Goal: Transaction & Acquisition: Book appointment/travel/reservation

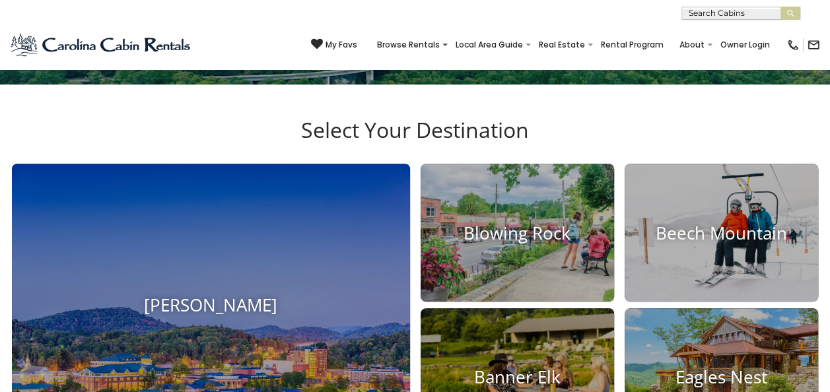
click at [711, 13] on input "text" at bounding box center [740, 15] width 116 height 13
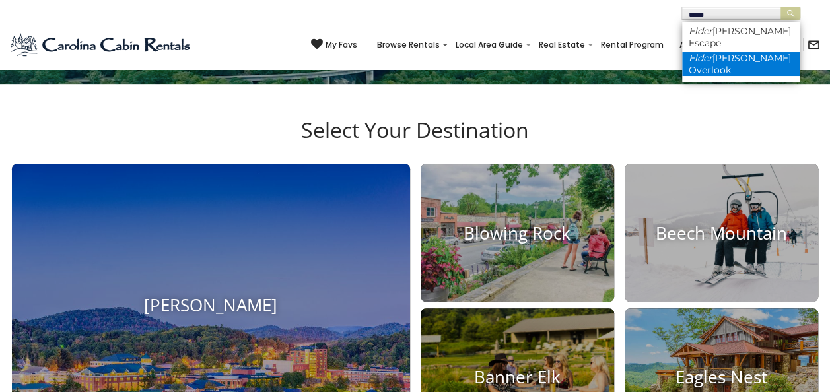
type input "*****"
click at [755, 52] on li "Elder berry Overlook" at bounding box center [741, 64] width 118 height 24
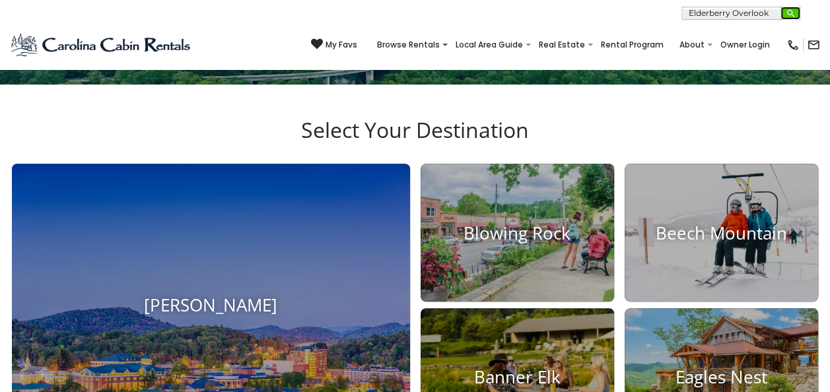
click at [790, 12] on img "submit" at bounding box center [791, 14] width 10 height 10
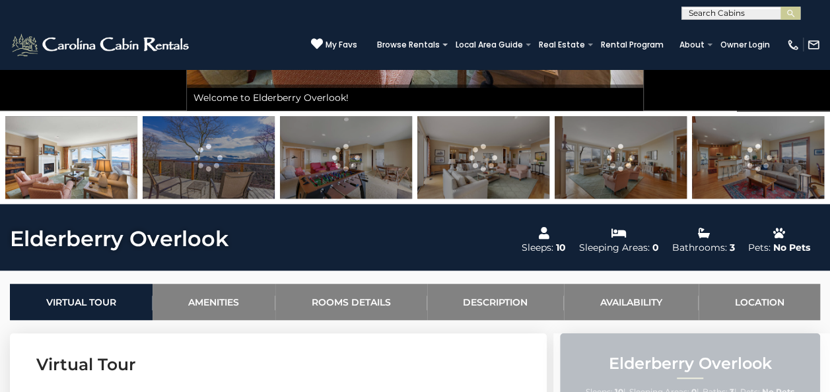
scroll to position [154, 0]
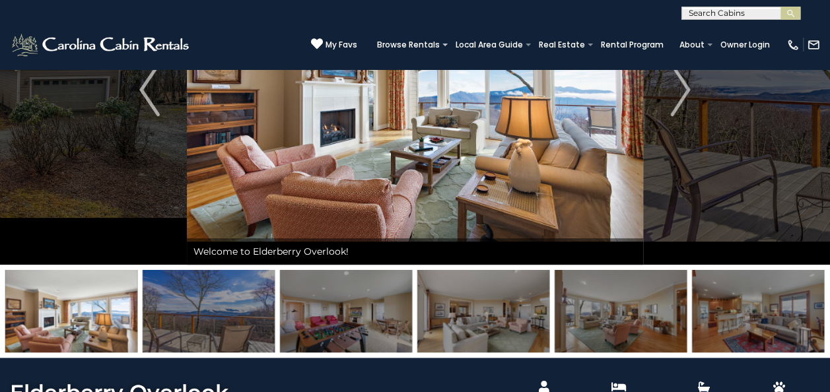
click at [242, 309] on img at bounding box center [209, 311] width 132 height 83
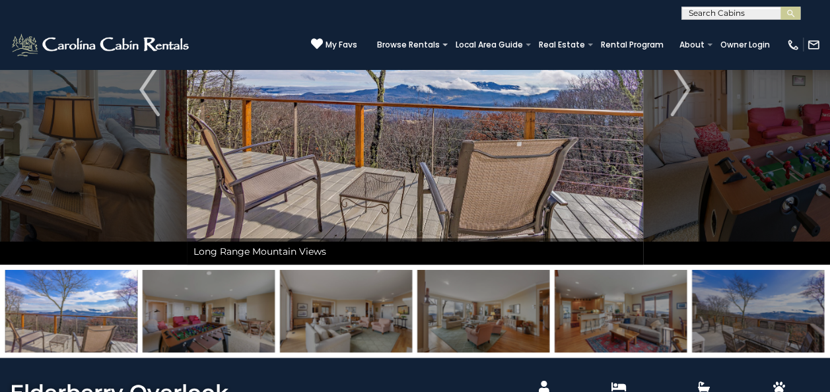
click at [231, 306] on img at bounding box center [209, 311] width 132 height 83
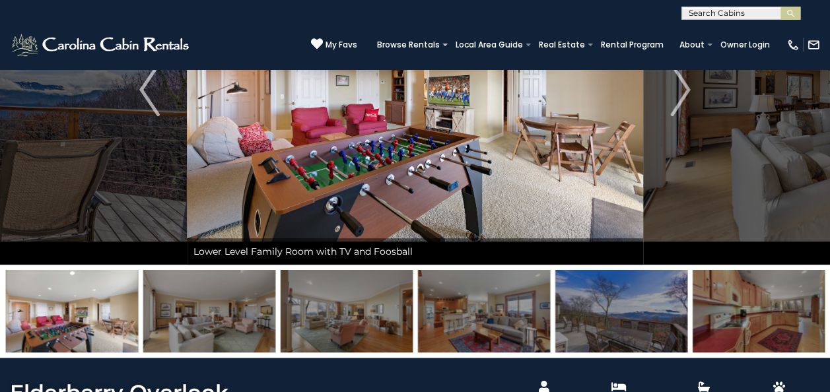
click at [243, 300] on img at bounding box center [209, 311] width 132 height 83
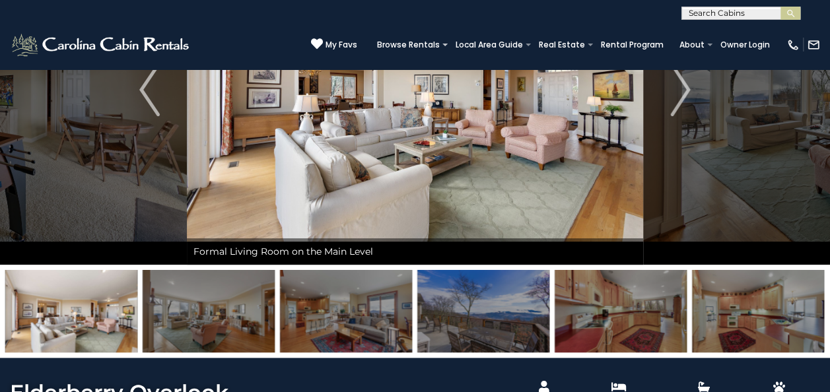
click at [251, 301] on img at bounding box center [209, 311] width 132 height 83
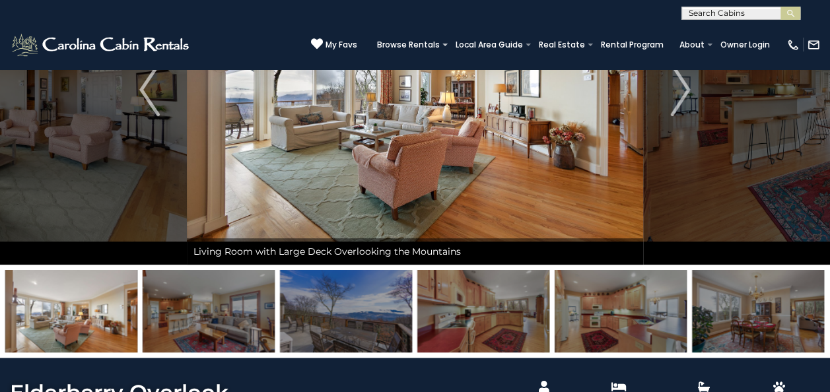
click at [251, 301] on img at bounding box center [209, 311] width 132 height 83
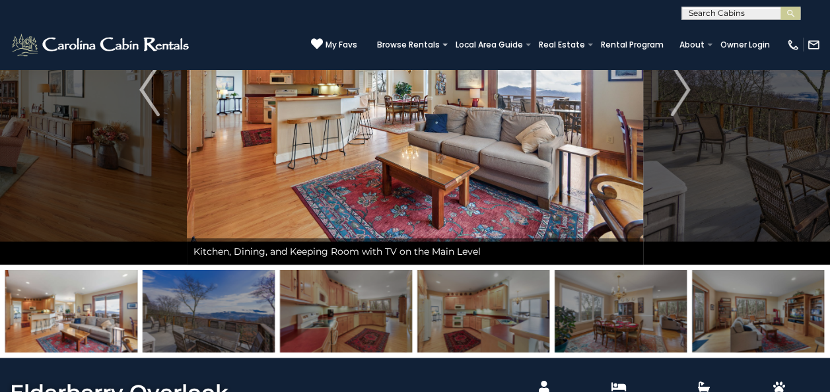
click at [247, 303] on img at bounding box center [209, 311] width 132 height 83
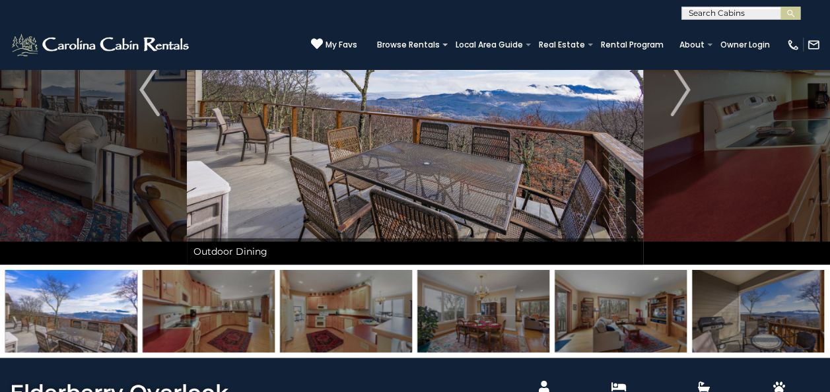
click at [247, 303] on img at bounding box center [209, 311] width 132 height 83
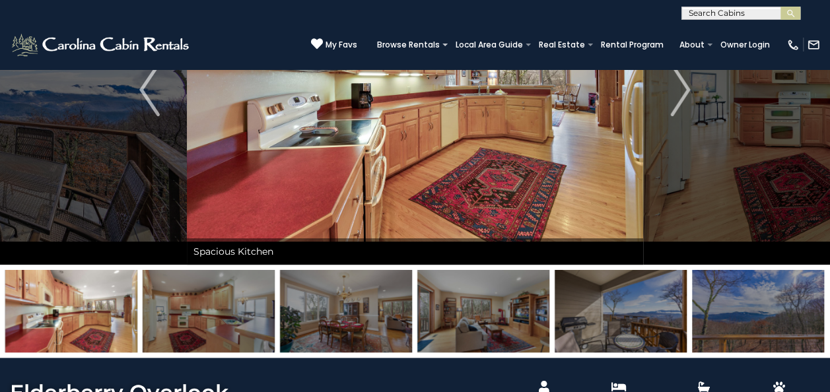
click at [248, 303] on img at bounding box center [209, 311] width 132 height 83
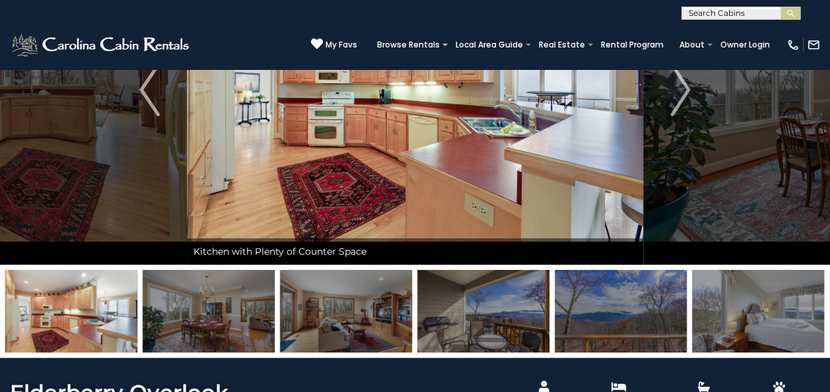
click at [248, 302] on img at bounding box center [209, 311] width 132 height 83
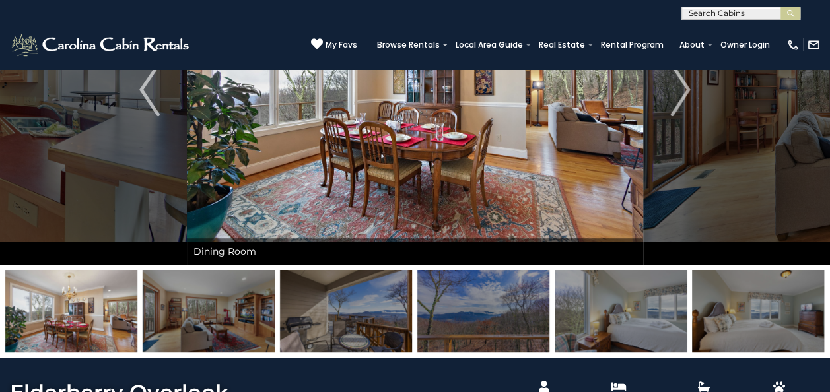
click at [303, 304] on img at bounding box center [346, 311] width 132 height 83
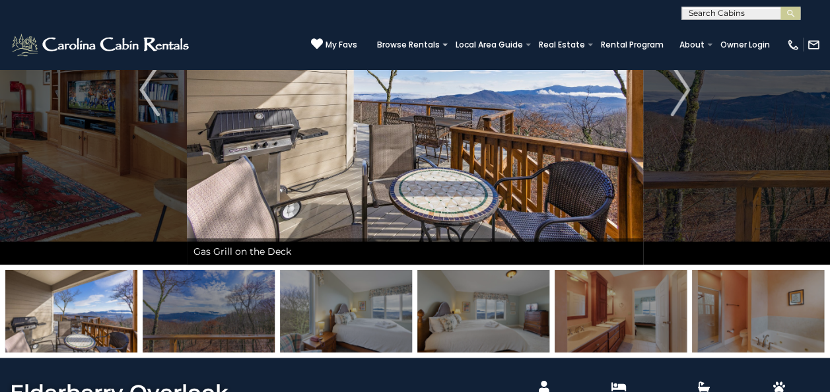
click at [303, 304] on img at bounding box center [346, 311] width 132 height 83
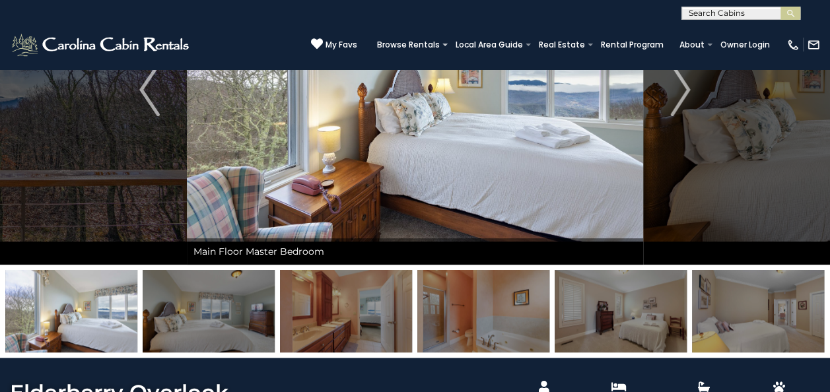
click at [256, 303] on img at bounding box center [209, 311] width 132 height 83
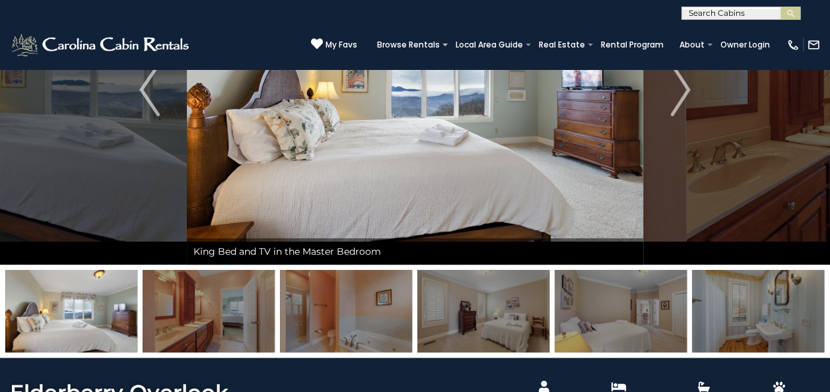
click at [258, 304] on img at bounding box center [209, 311] width 132 height 83
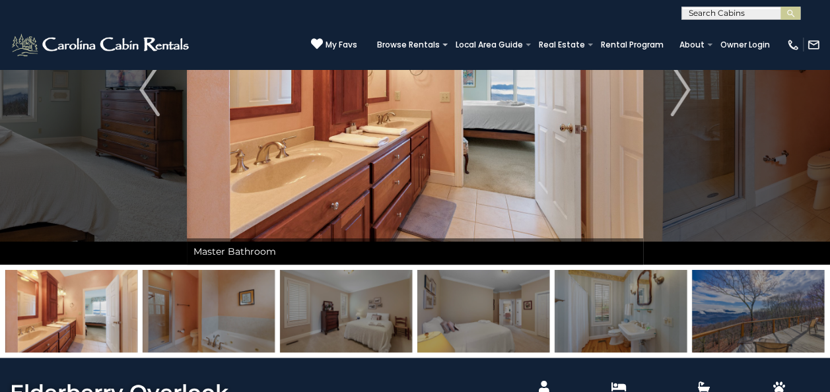
click at [242, 303] on img at bounding box center [209, 311] width 132 height 83
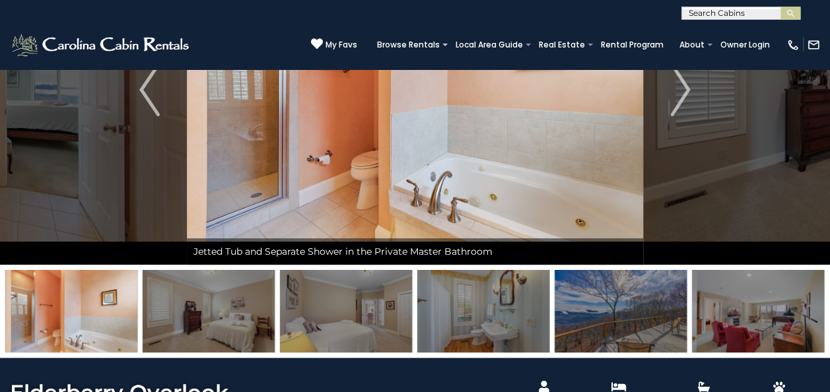
click at [241, 303] on img at bounding box center [209, 311] width 132 height 83
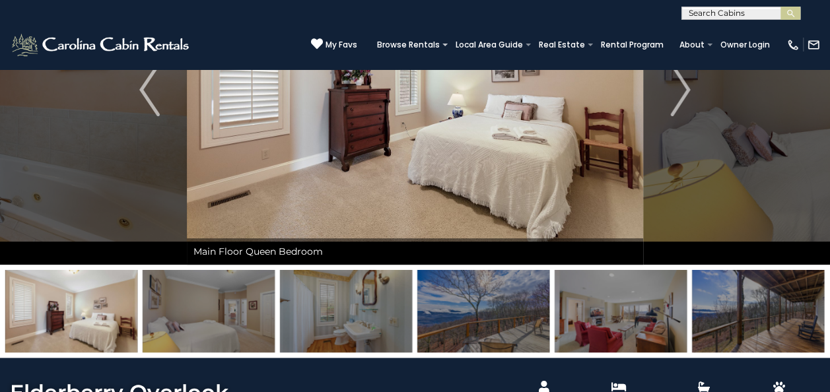
click at [114, 309] on img at bounding box center [71, 311] width 132 height 83
drag, startPoint x: 135, startPoint y: 102, endPoint x: 142, endPoint y: 102, distance: 7.3
click at [135, 102] on button "Previous" at bounding box center [149, 90] width 74 height 350
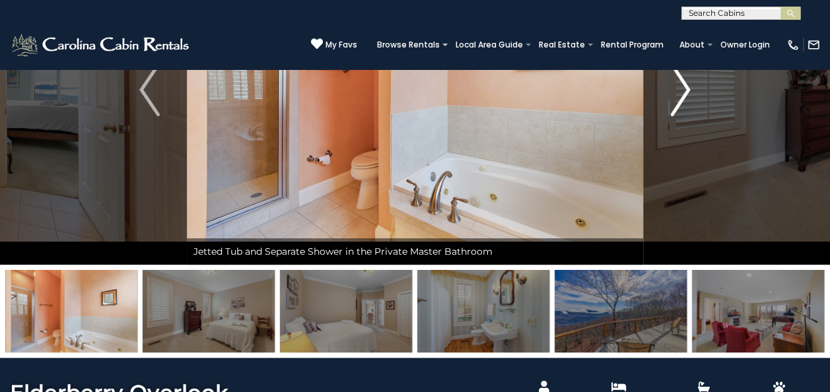
click at [682, 96] on img "Next" at bounding box center [681, 89] width 20 height 53
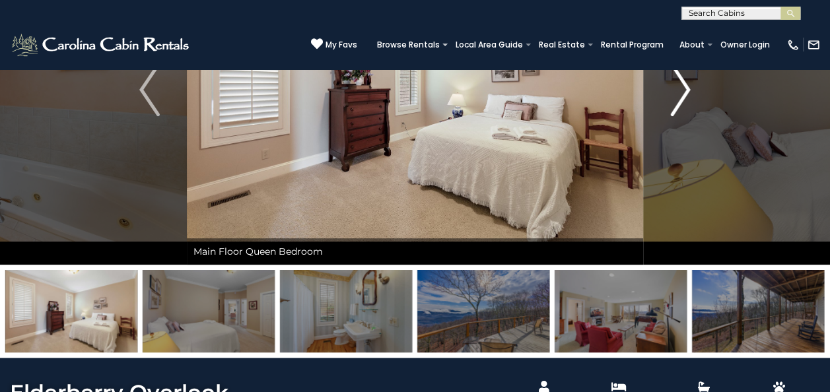
click at [682, 96] on img "Next" at bounding box center [681, 89] width 20 height 53
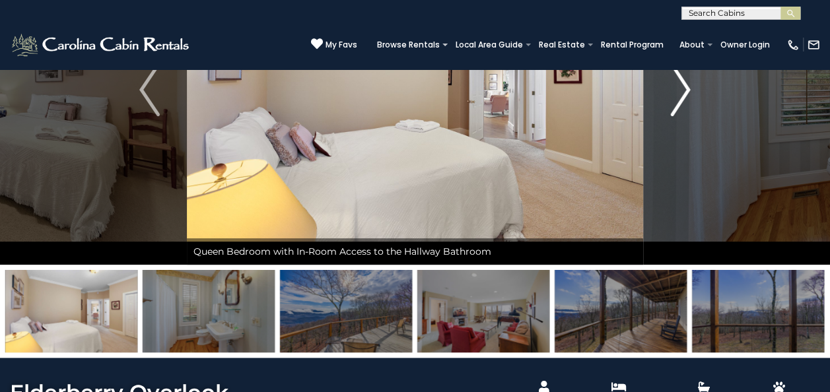
click at [682, 96] on img "Next" at bounding box center [681, 89] width 20 height 53
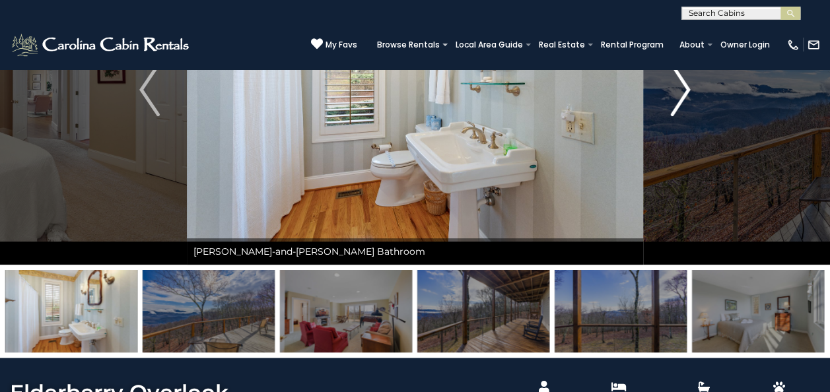
click at [682, 96] on img "Next" at bounding box center [681, 89] width 20 height 53
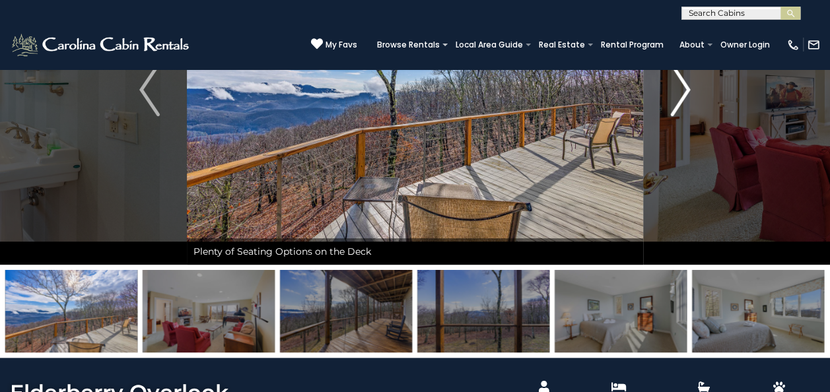
click at [682, 96] on img "Next" at bounding box center [681, 89] width 20 height 53
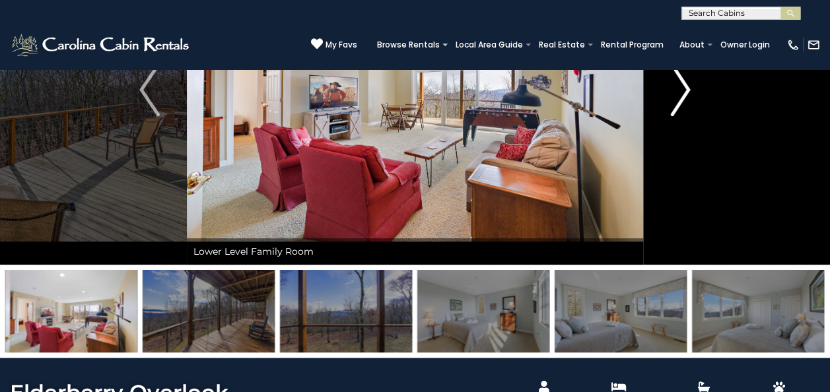
click at [682, 96] on img "Next" at bounding box center [681, 89] width 20 height 53
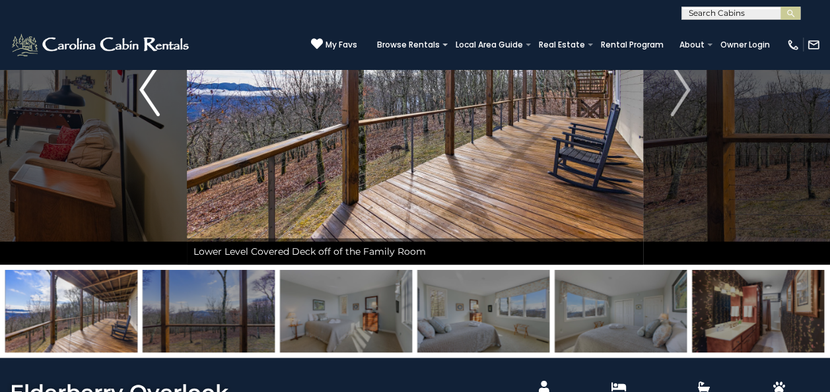
click at [159, 98] on img "Previous" at bounding box center [149, 89] width 20 height 53
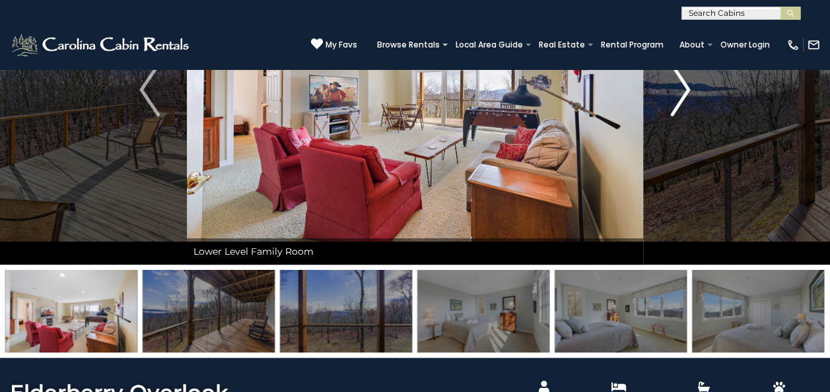
click at [672, 93] on img "Next" at bounding box center [681, 89] width 20 height 53
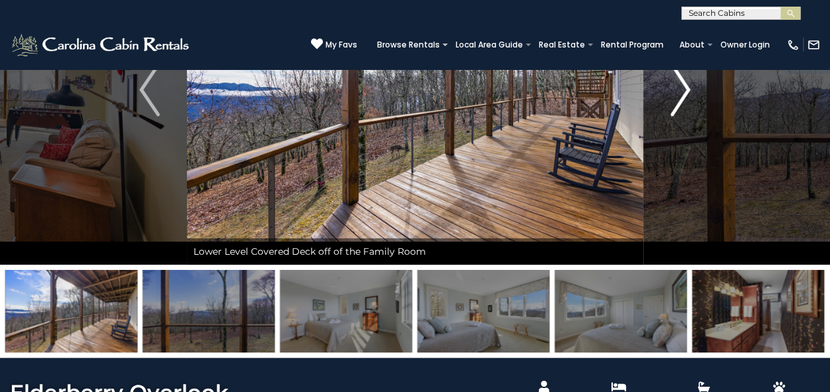
click at [672, 93] on img "Next" at bounding box center [681, 89] width 20 height 53
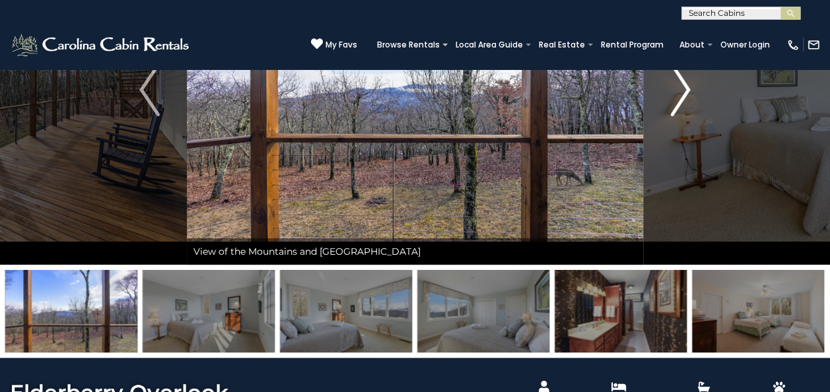
click at [672, 93] on img "Next" at bounding box center [681, 89] width 20 height 53
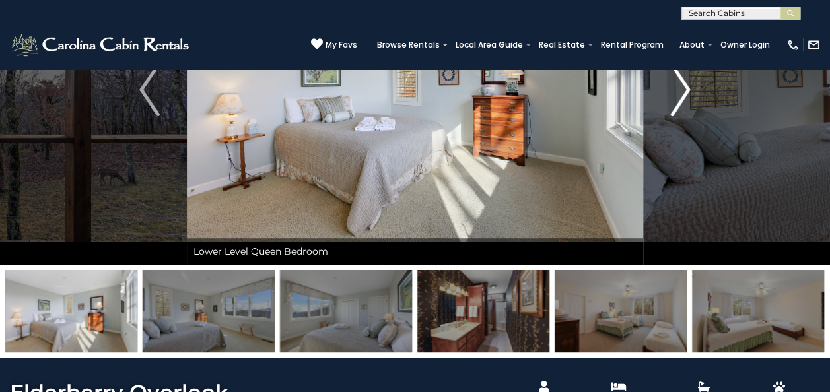
click at [672, 93] on img "Next" at bounding box center [681, 89] width 20 height 53
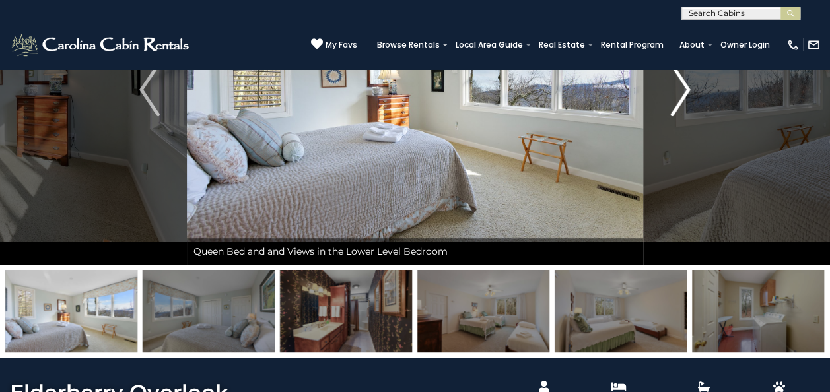
click at [672, 93] on img "Next" at bounding box center [681, 89] width 20 height 53
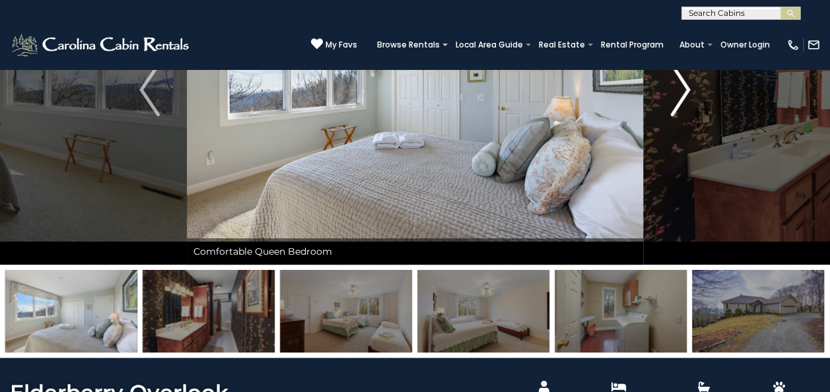
click at [672, 93] on img "Next" at bounding box center [681, 89] width 20 height 53
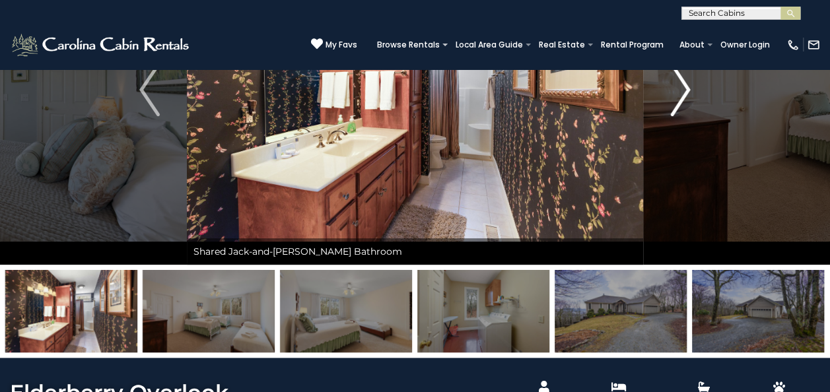
click at [672, 93] on img "Next" at bounding box center [681, 89] width 20 height 53
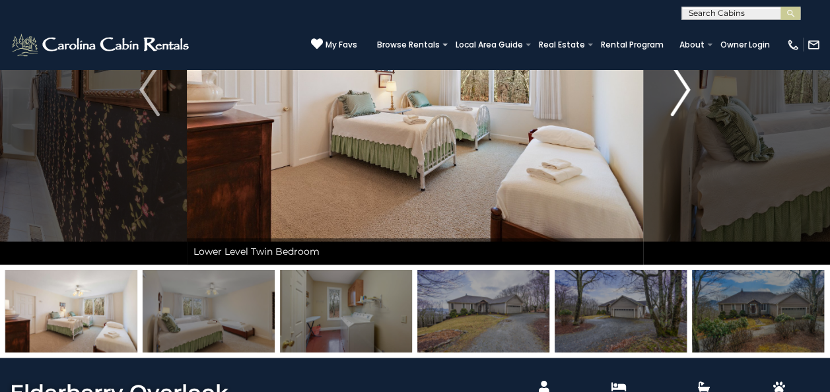
click at [679, 99] on img "Next" at bounding box center [681, 89] width 20 height 53
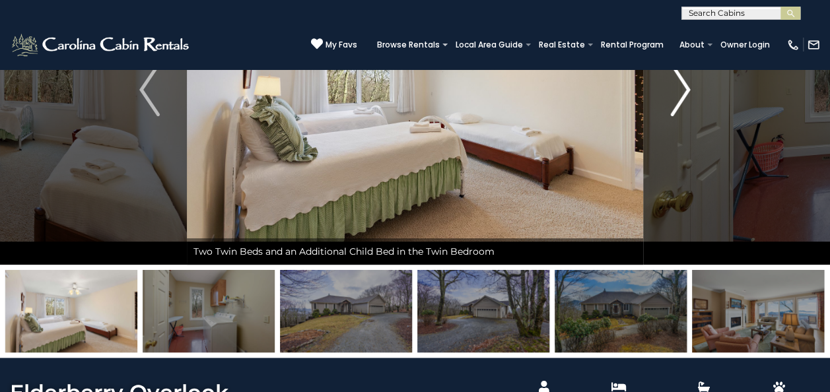
click at [678, 99] on img "Next" at bounding box center [681, 89] width 20 height 53
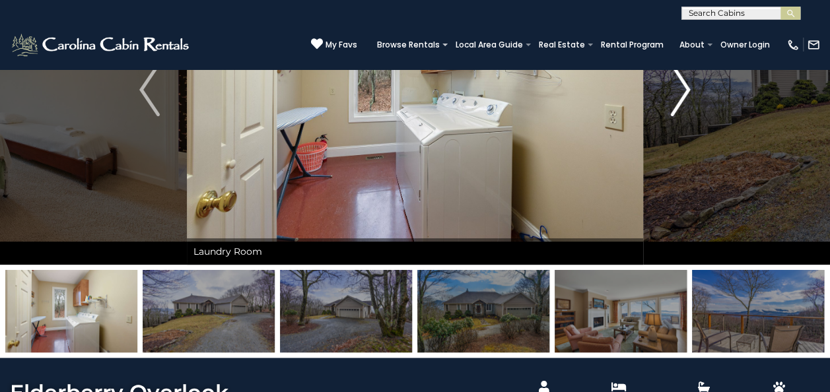
click at [678, 99] on img "Next" at bounding box center [681, 89] width 20 height 53
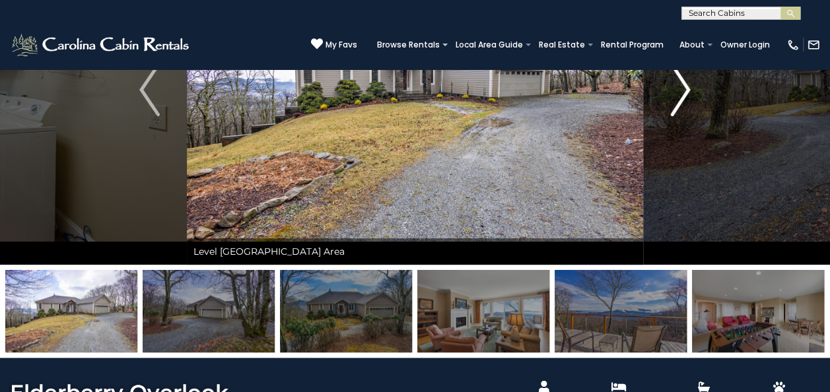
click at [678, 99] on img "Next" at bounding box center [681, 89] width 20 height 53
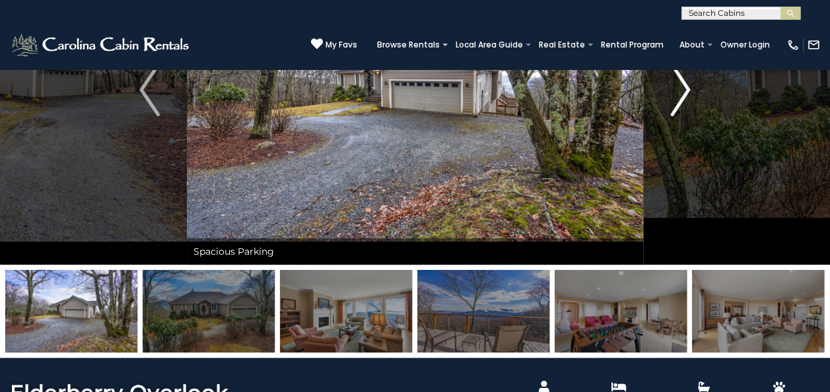
click at [676, 99] on img "Next" at bounding box center [681, 89] width 20 height 53
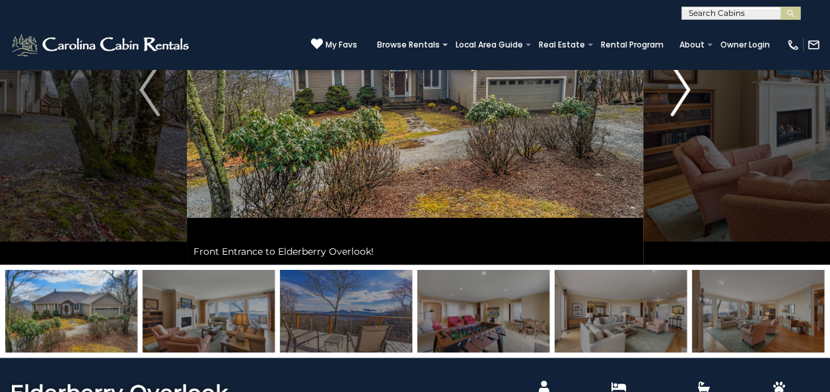
click at [676, 98] on img "Next" at bounding box center [681, 89] width 20 height 53
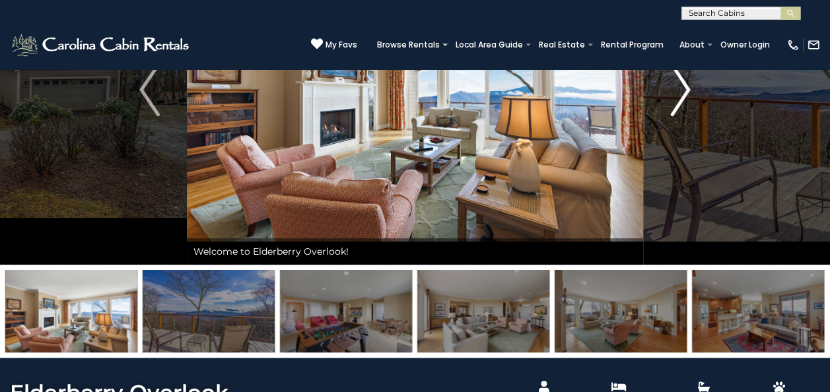
click at [676, 96] on img "Next" at bounding box center [681, 89] width 20 height 53
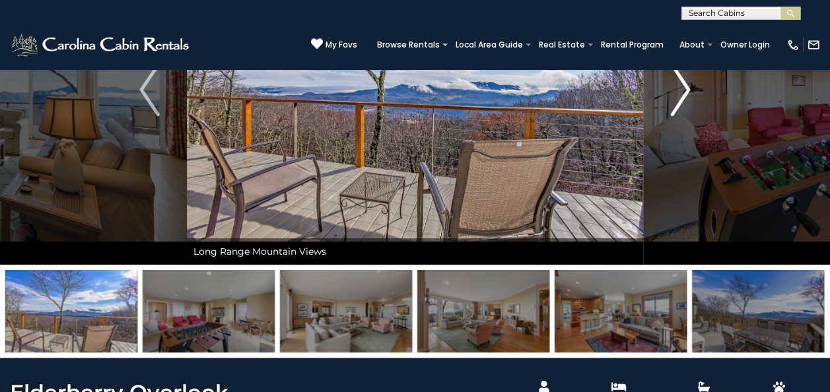
click at [676, 96] on img "Next" at bounding box center [681, 89] width 20 height 53
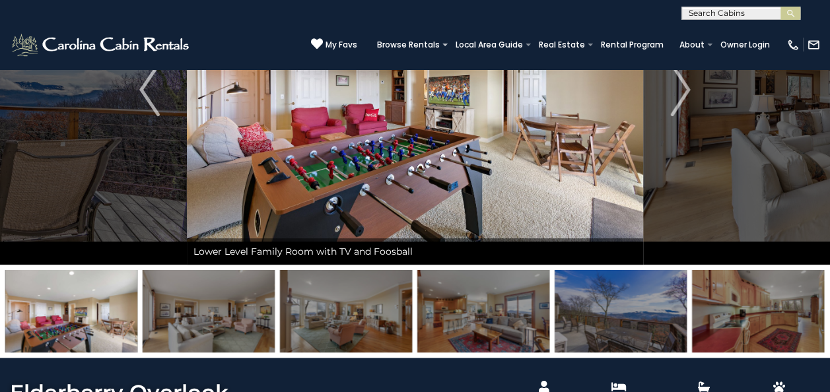
click at [238, 304] on img at bounding box center [209, 311] width 132 height 83
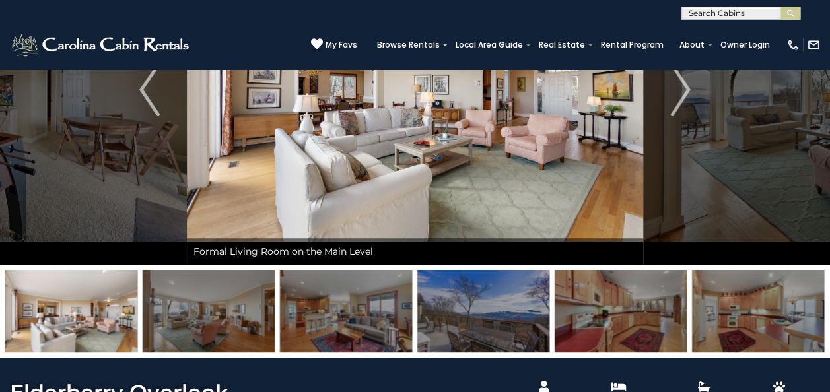
click at [690, 9] on input "text" at bounding box center [740, 15] width 116 height 13
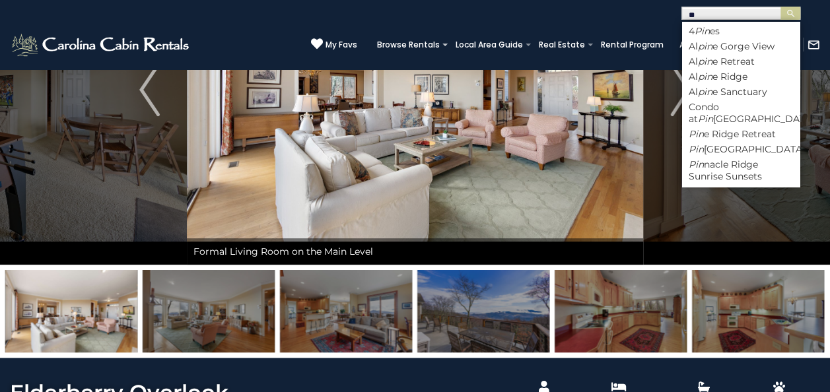
type input "*"
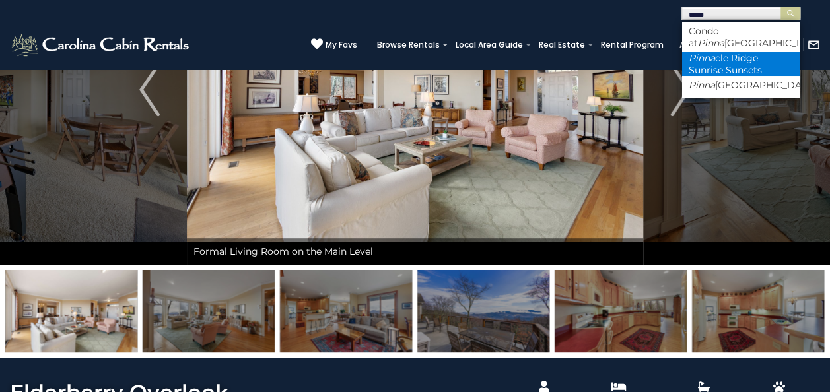
type input "*****"
click at [715, 61] on em "Pinna" at bounding box center [702, 58] width 26 height 12
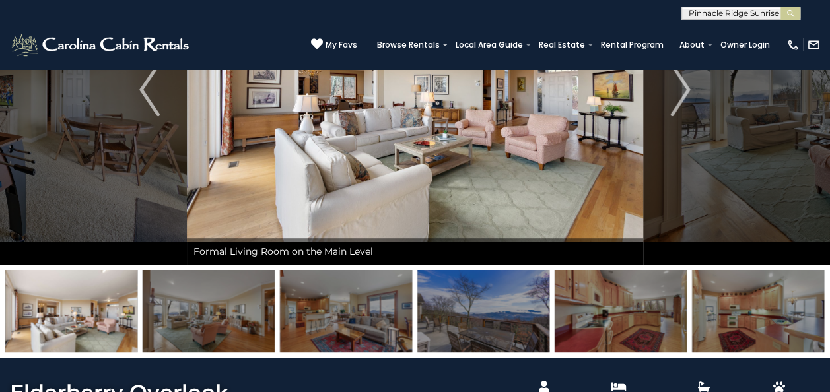
click at [710, 12] on input "text" at bounding box center [740, 15] width 116 height 13
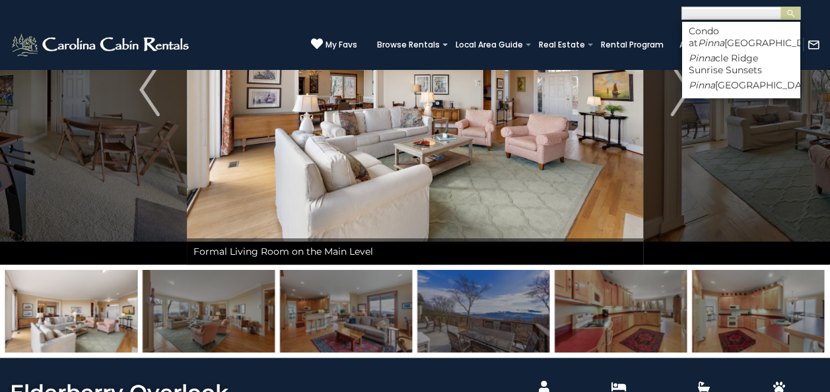
drag, startPoint x: 715, startPoint y: 61, endPoint x: 712, endPoint y: 54, distance: 7.4
click at [712, 54] on em "Pinna" at bounding box center [702, 58] width 26 height 12
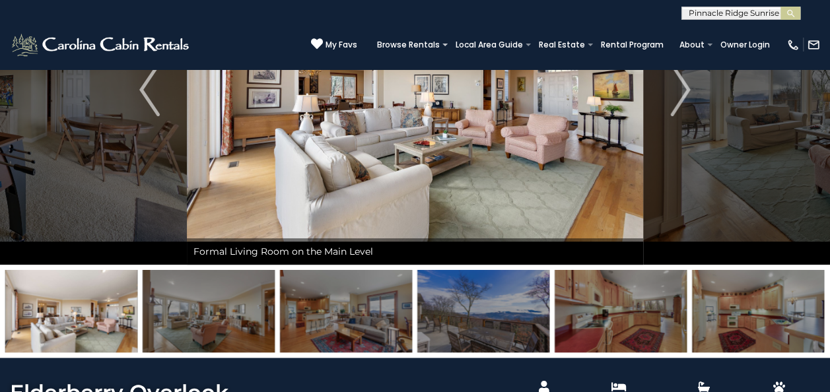
click at [727, 13] on input "text" at bounding box center [740, 15] width 116 height 13
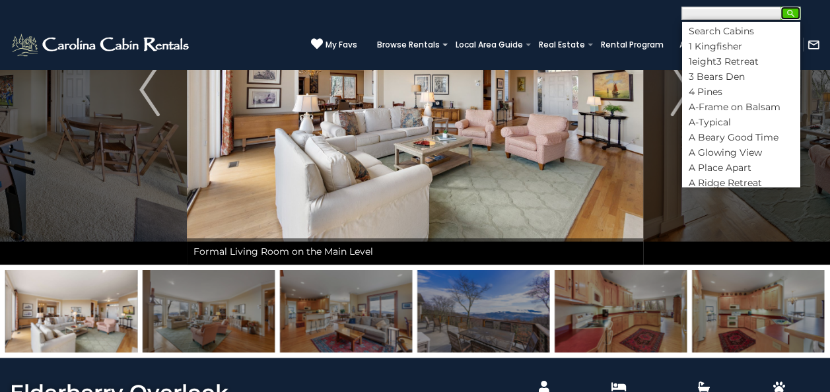
click at [789, 17] on img "submit" at bounding box center [791, 14] width 10 height 10
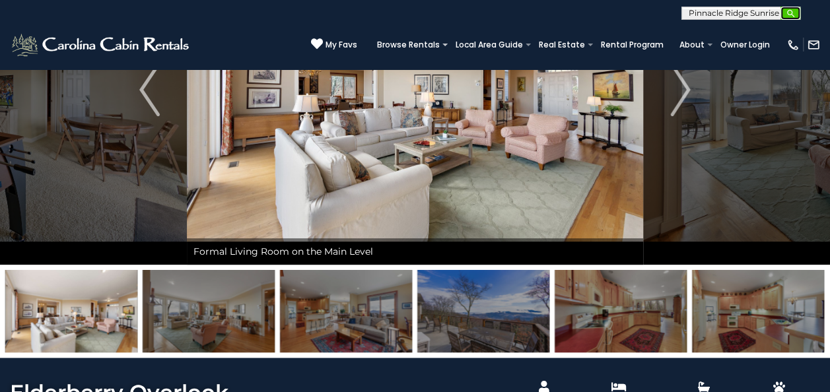
click at [790, 13] on img "submit" at bounding box center [791, 14] width 10 height 10
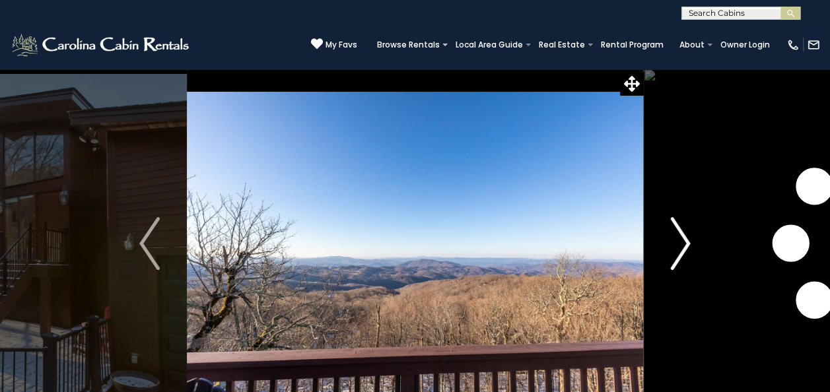
click at [679, 244] on img "Next" at bounding box center [681, 243] width 20 height 53
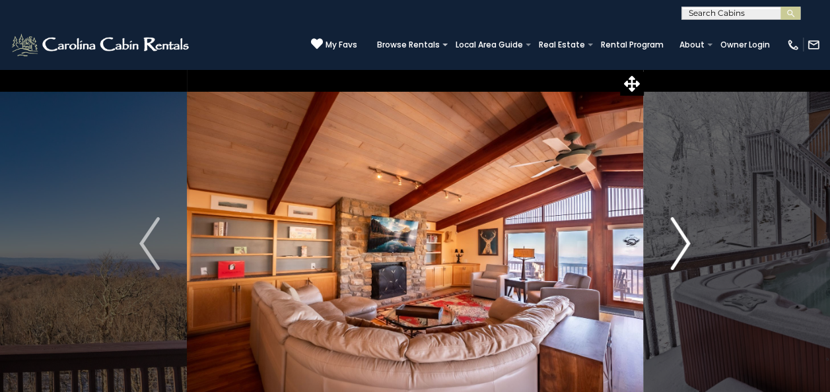
click at [679, 244] on img "Next" at bounding box center [681, 243] width 20 height 53
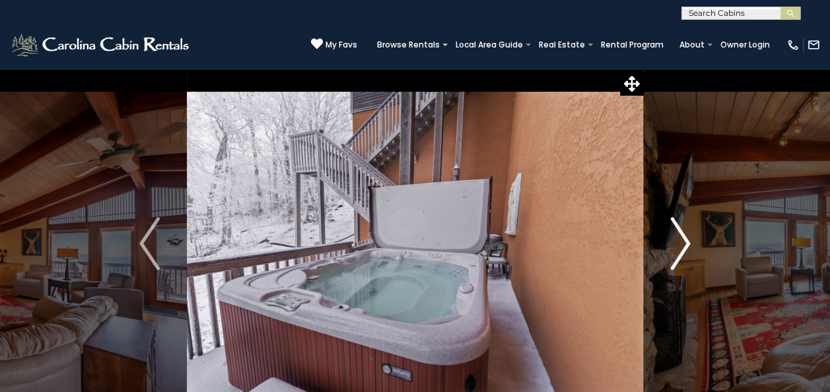
click at [679, 244] on img "Next" at bounding box center [681, 243] width 20 height 53
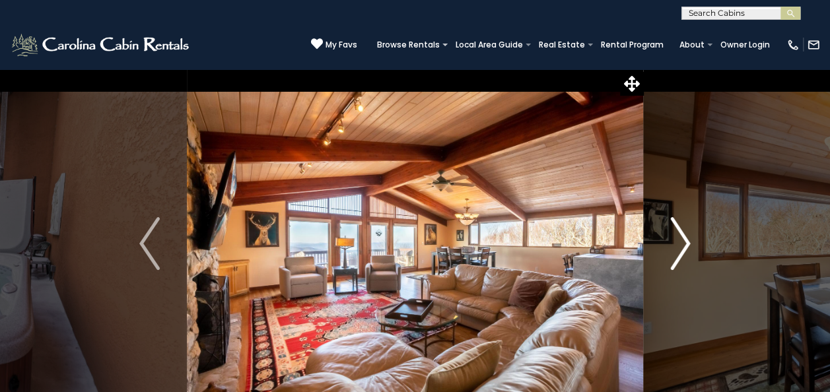
click at [674, 240] on img "Next" at bounding box center [681, 243] width 20 height 53
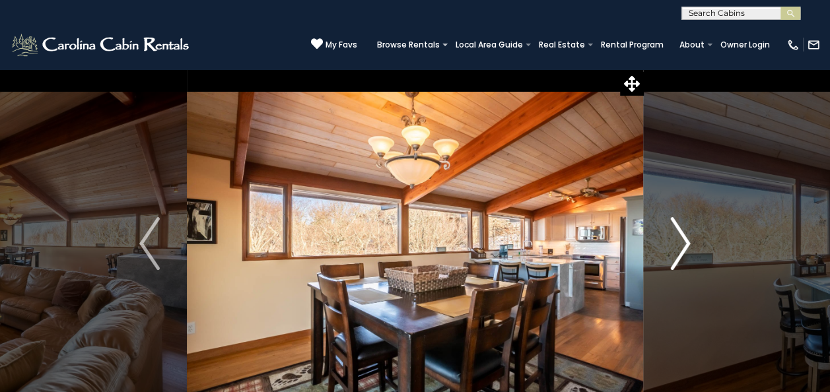
click at [674, 241] on img "Next" at bounding box center [681, 243] width 20 height 53
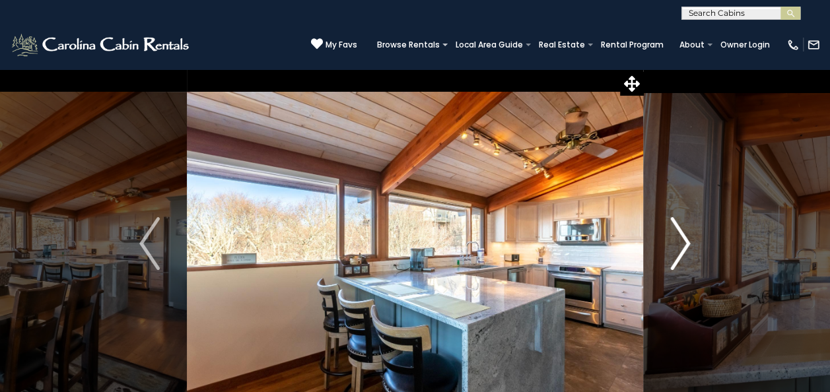
click at [674, 241] on img "Next" at bounding box center [681, 243] width 20 height 53
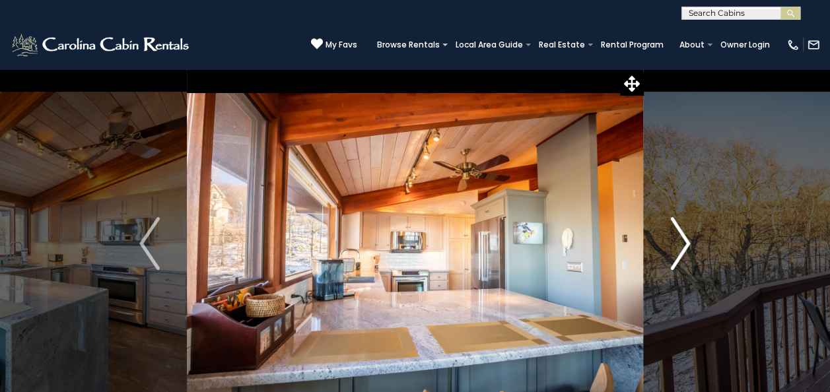
click at [674, 241] on img "Next" at bounding box center [681, 243] width 20 height 53
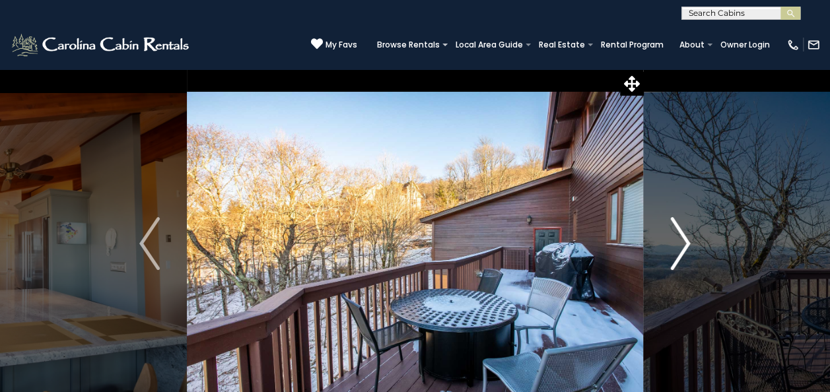
click at [674, 241] on img "Next" at bounding box center [681, 243] width 20 height 53
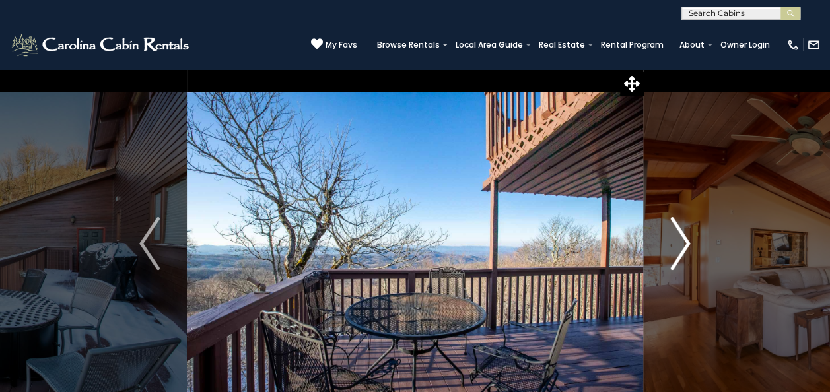
click at [674, 241] on img "Next" at bounding box center [681, 243] width 20 height 53
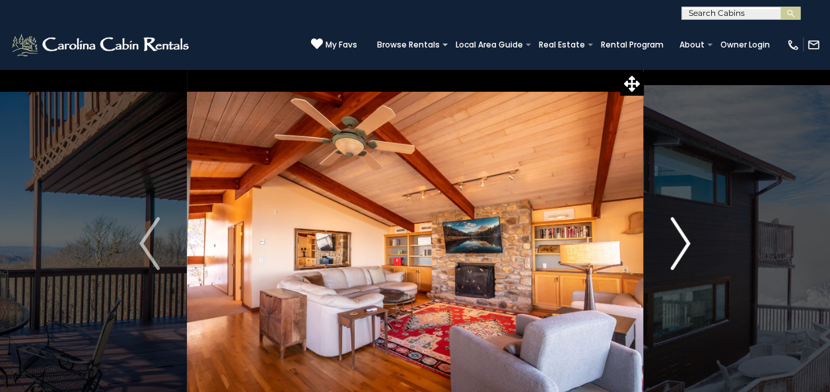
click at [673, 243] on img "Next" at bounding box center [681, 243] width 20 height 53
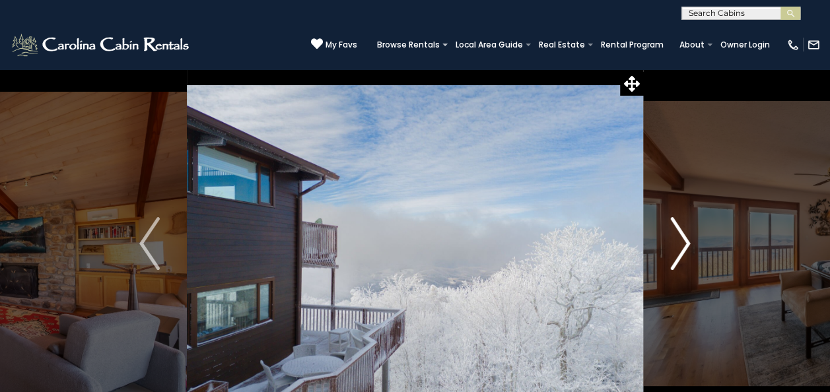
click at [678, 240] on img "Next" at bounding box center [681, 243] width 20 height 53
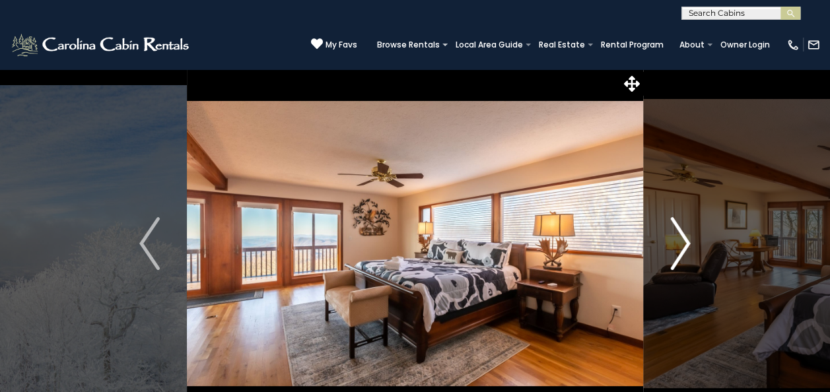
click at [678, 240] on img "Next" at bounding box center [681, 243] width 20 height 53
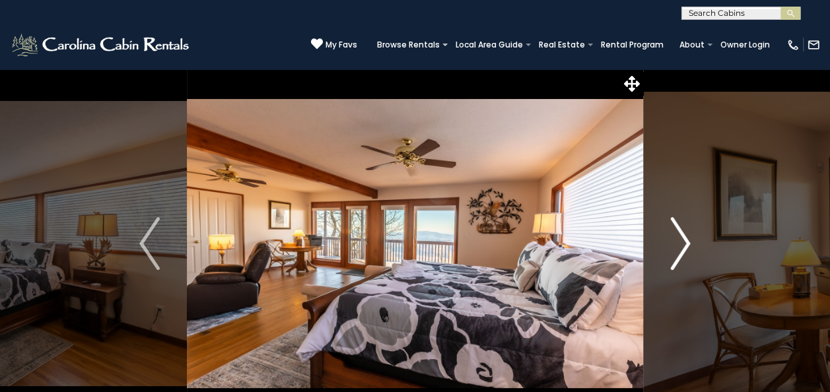
click at [678, 240] on img "Next" at bounding box center [681, 243] width 20 height 53
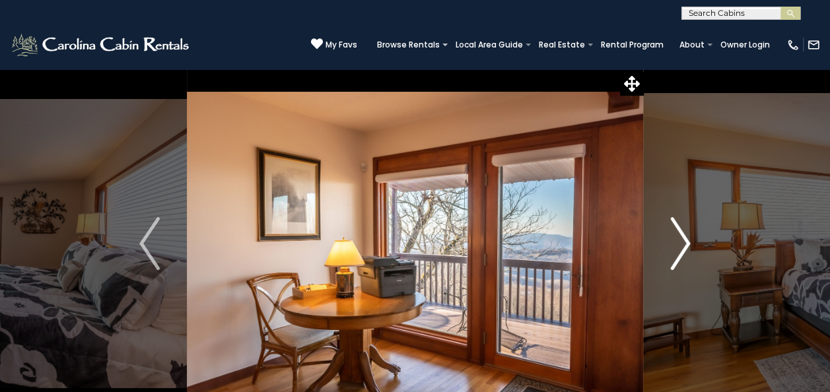
click at [678, 240] on img "Next" at bounding box center [681, 243] width 20 height 53
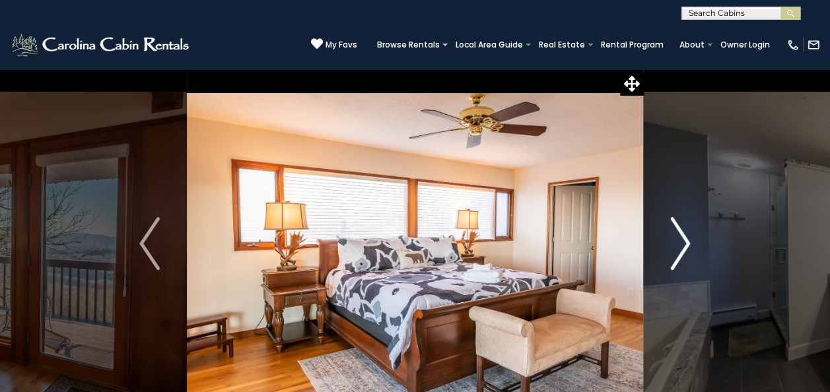
click at [678, 240] on img "Next" at bounding box center [681, 243] width 20 height 53
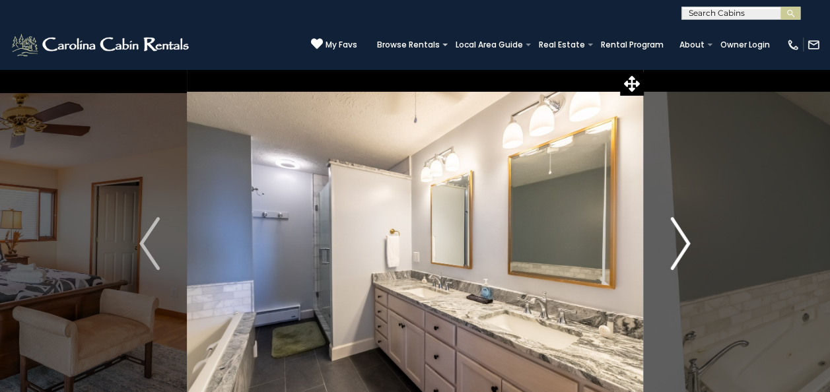
click at [686, 247] on img "Next" at bounding box center [681, 243] width 20 height 53
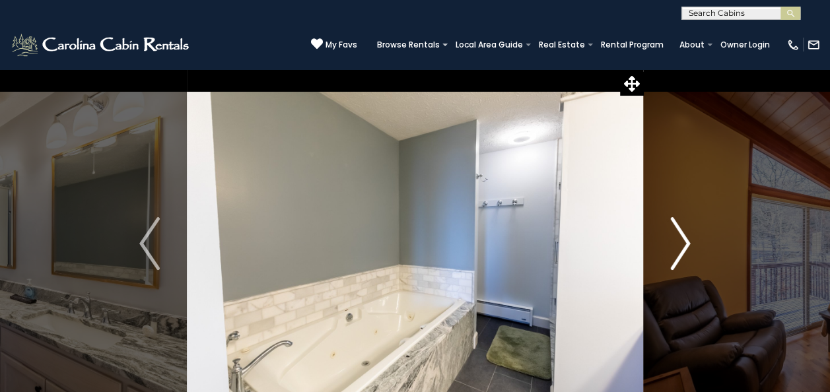
click at [686, 247] on img "Next" at bounding box center [681, 243] width 20 height 53
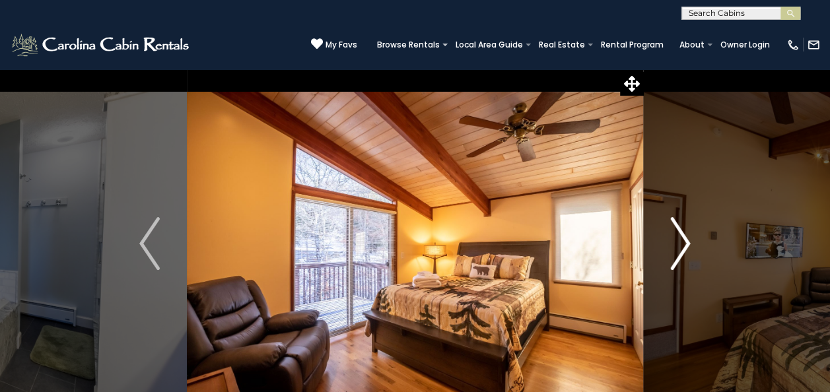
click at [686, 247] on img "Next" at bounding box center [681, 243] width 20 height 53
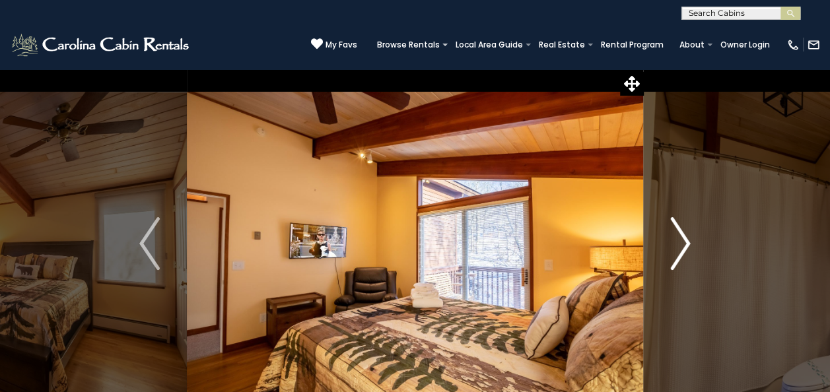
click at [686, 247] on img "Next" at bounding box center [681, 243] width 20 height 53
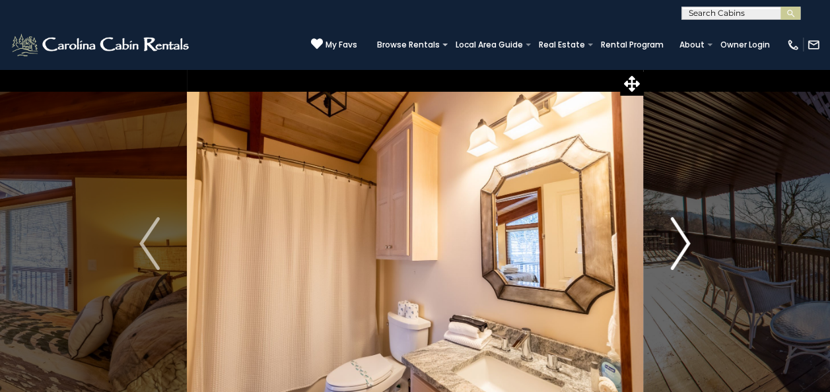
click at [686, 247] on img "Next" at bounding box center [681, 243] width 20 height 53
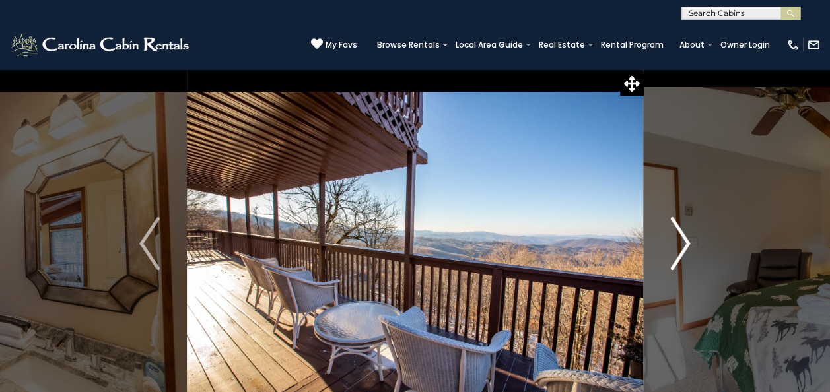
click at [686, 248] on img "Next" at bounding box center [681, 243] width 20 height 53
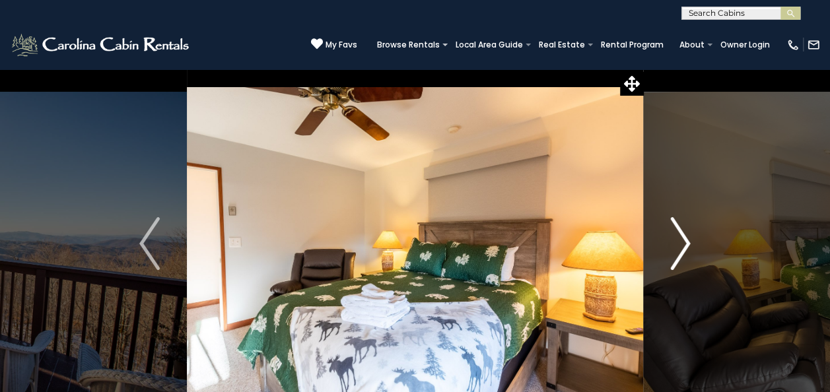
click at [686, 248] on img "Next" at bounding box center [681, 243] width 20 height 53
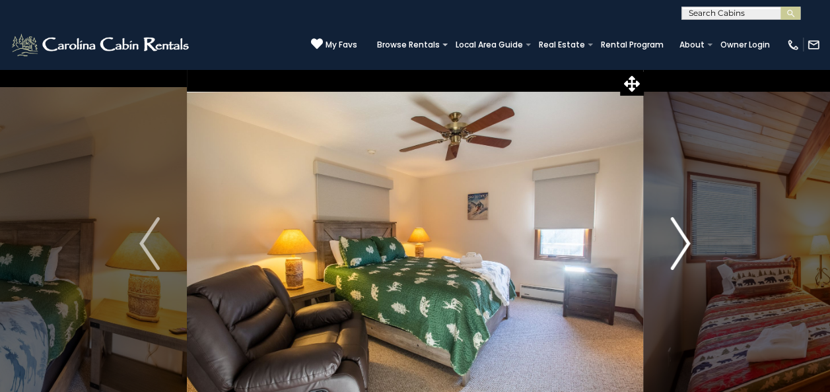
click at [686, 248] on img "Next" at bounding box center [681, 243] width 20 height 53
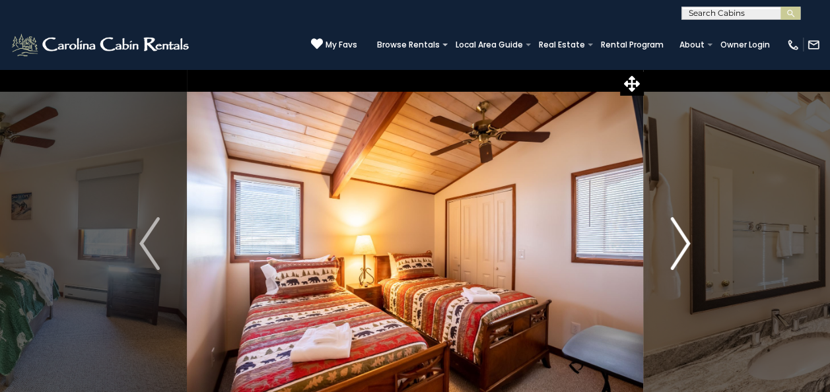
click at [686, 248] on img "Next" at bounding box center [681, 243] width 20 height 53
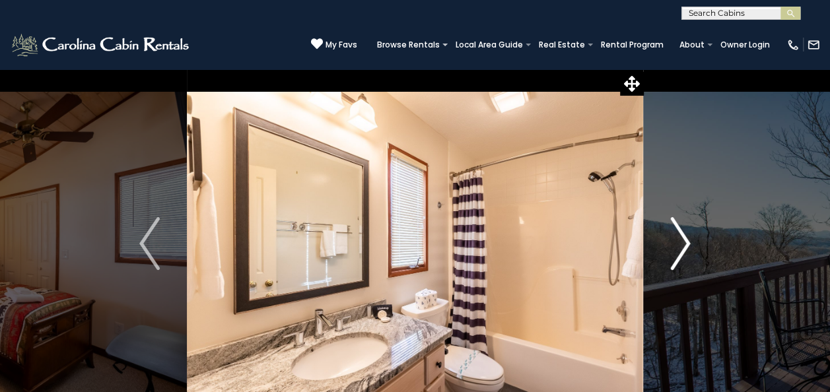
click at [686, 248] on img "Next" at bounding box center [681, 243] width 20 height 53
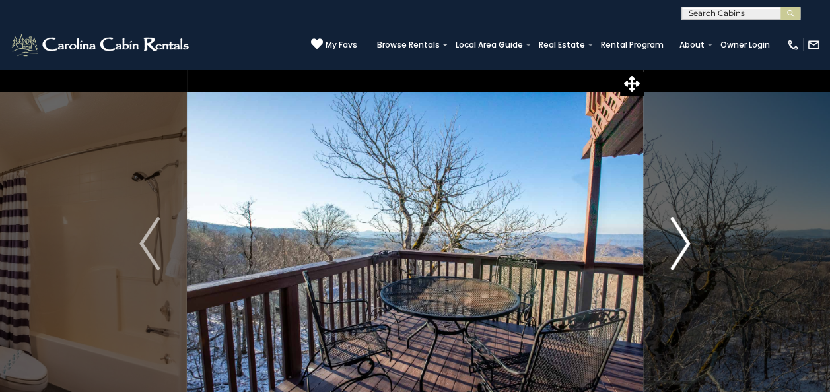
click at [686, 248] on img "Next" at bounding box center [681, 243] width 20 height 53
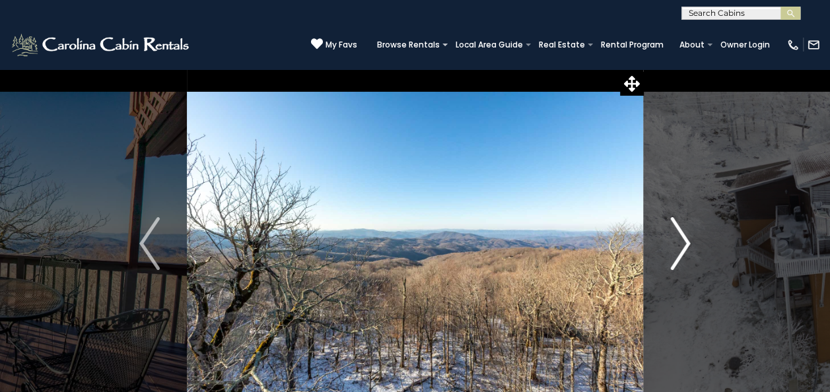
click at [686, 248] on img "Next" at bounding box center [681, 243] width 20 height 53
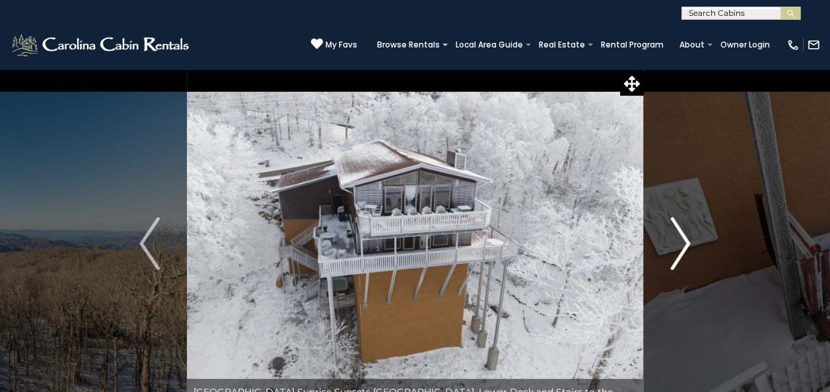
click at [686, 248] on img "Next" at bounding box center [681, 243] width 20 height 53
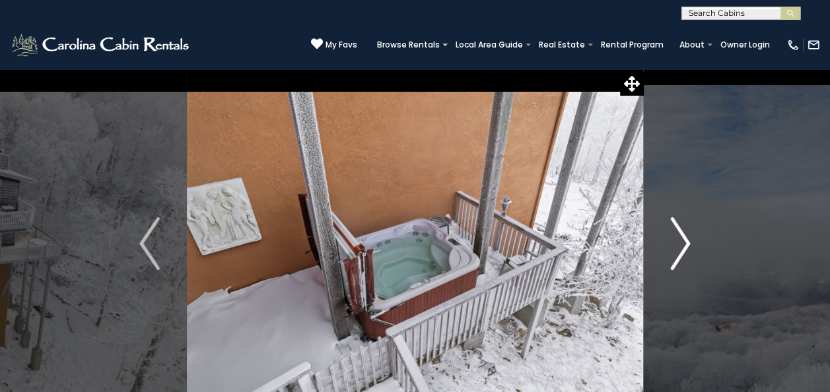
click at [686, 248] on img "Next" at bounding box center [681, 243] width 20 height 53
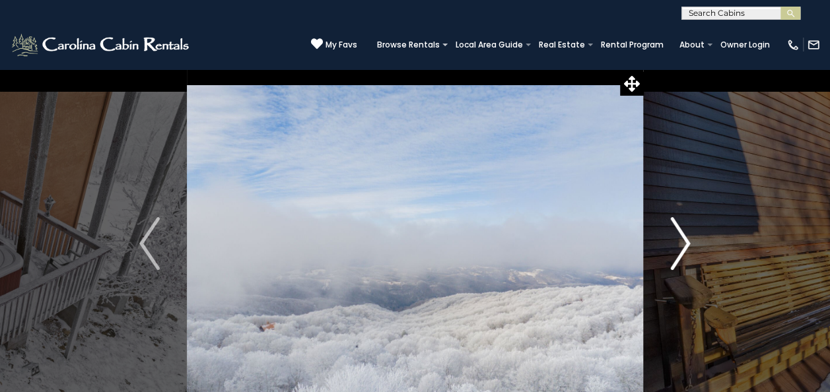
click at [686, 248] on img "Next" at bounding box center [681, 243] width 20 height 53
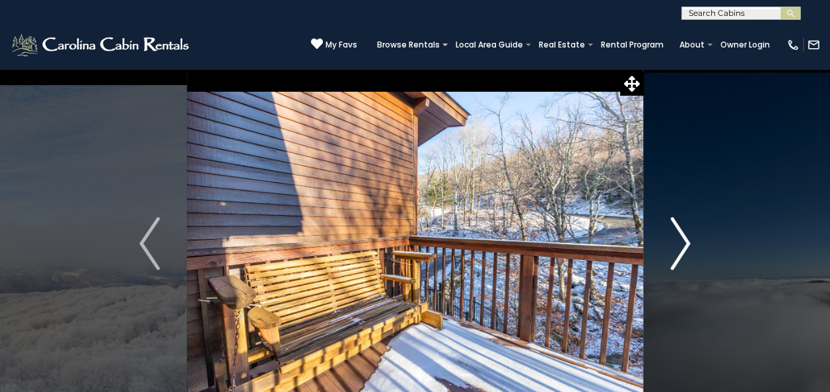
click at [686, 248] on img "Next" at bounding box center [681, 243] width 20 height 53
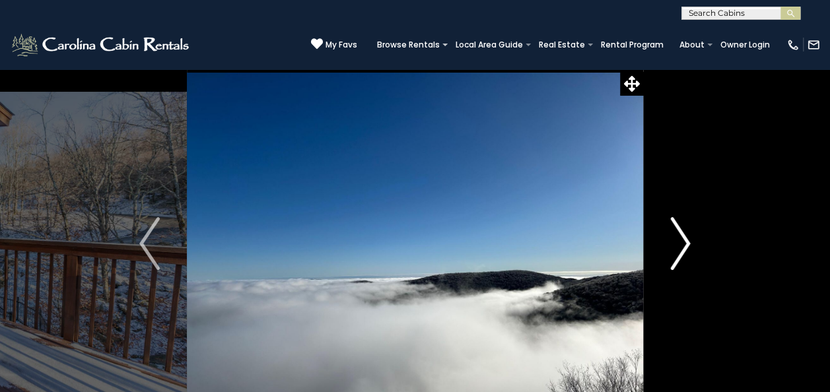
click at [686, 248] on img "Next" at bounding box center [681, 243] width 20 height 53
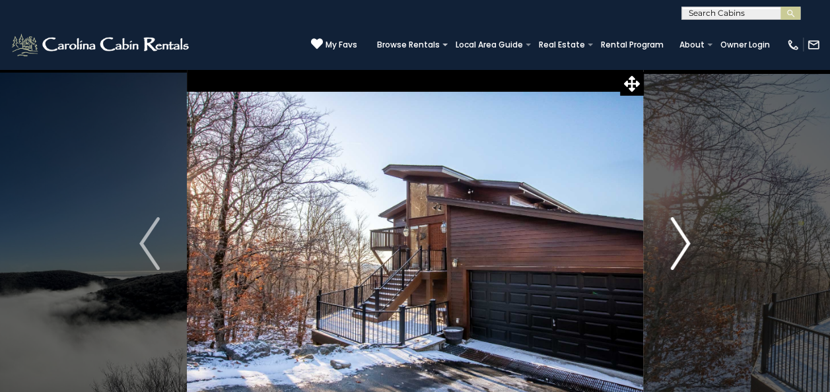
click at [686, 248] on img "Next" at bounding box center [681, 243] width 20 height 53
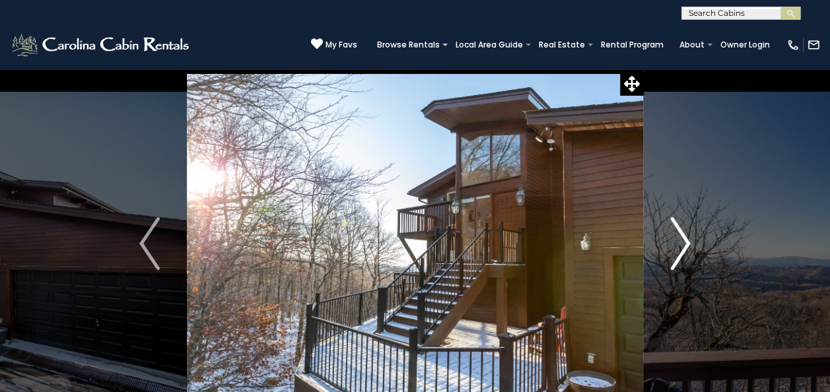
click at [686, 248] on img "Next" at bounding box center [681, 243] width 20 height 53
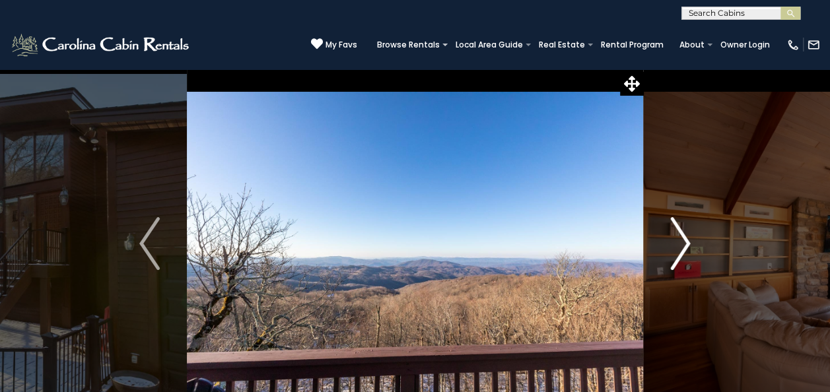
click at [686, 248] on img "Next" at bounding box center [681, 243] width 20 height 53
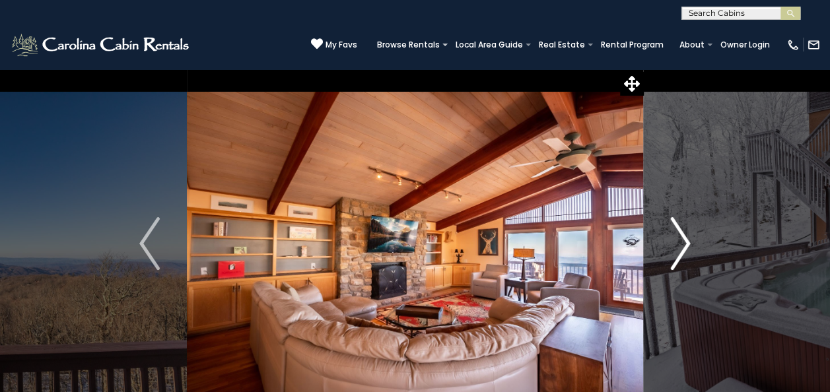
click at [686, 248] on img "Next" at bounding box center [681, 243] width 20 height 53
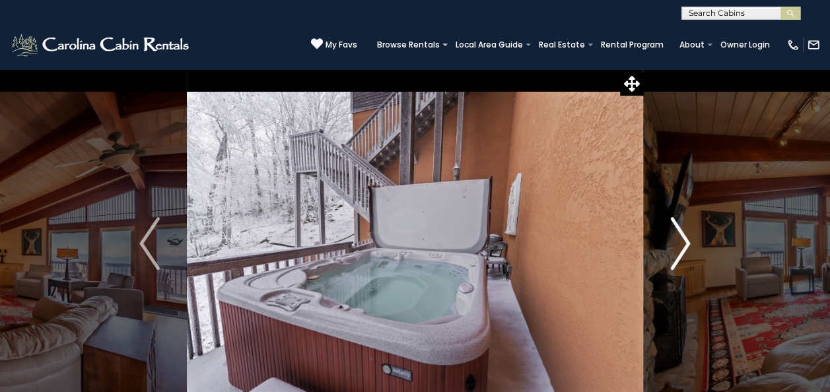
click at [674, 255] on img "Next" at bounding box center [681, 243] width 20 height 53
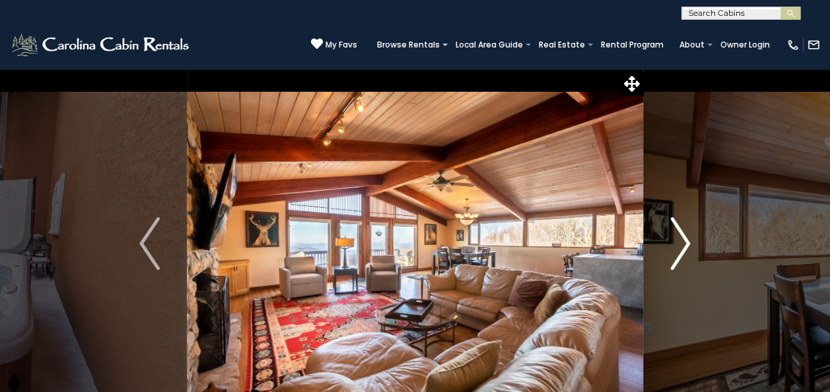
click at [670, 266] on button "Next" at bounding box center [680, 244] width 74 height 350
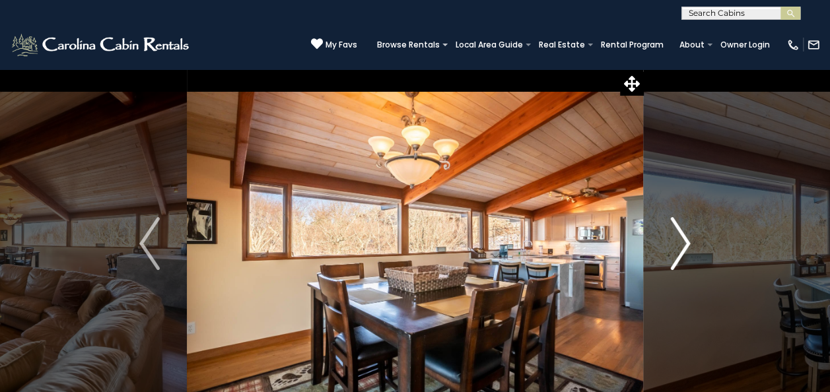
click at [668, 264] on button "Next" at bounding box center [680, 244] width 74 height 350
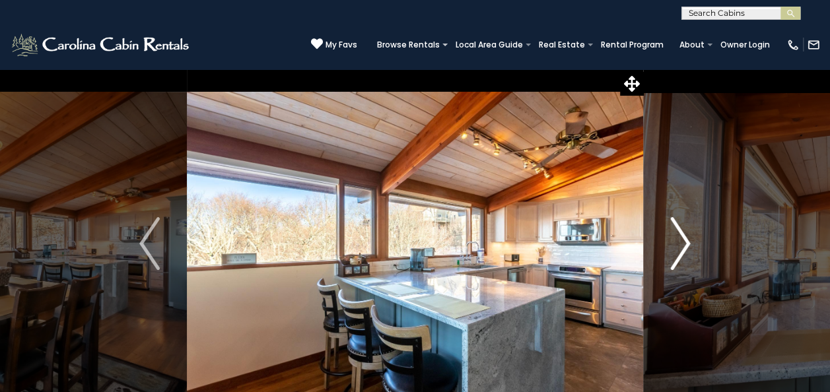
click at [682, 255] on img "Next" at bounding box center [681, 243] width 20 height 53
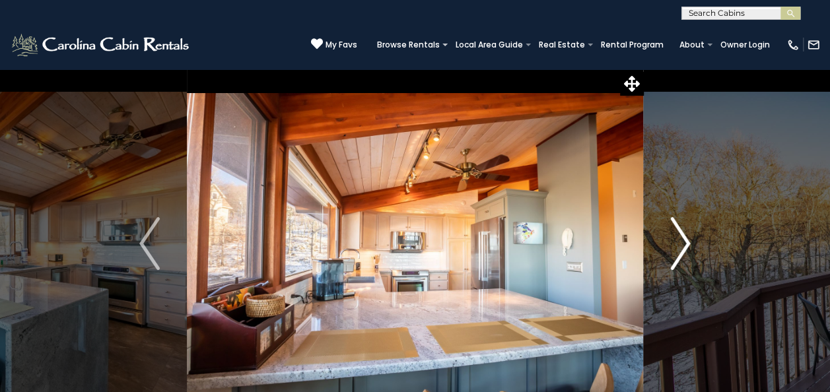
click at [684, 254] on img "Next" at bounding box center [681, 243] width 20 height 53
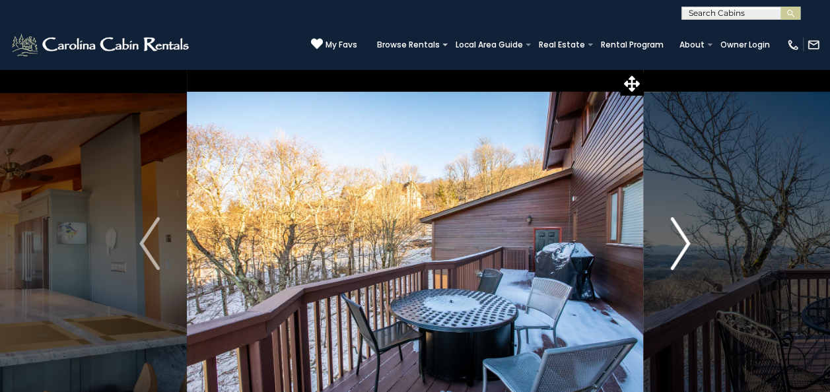
click at [684, 254] on img "Next" at bounding box center [681, 243] width 20 height 53
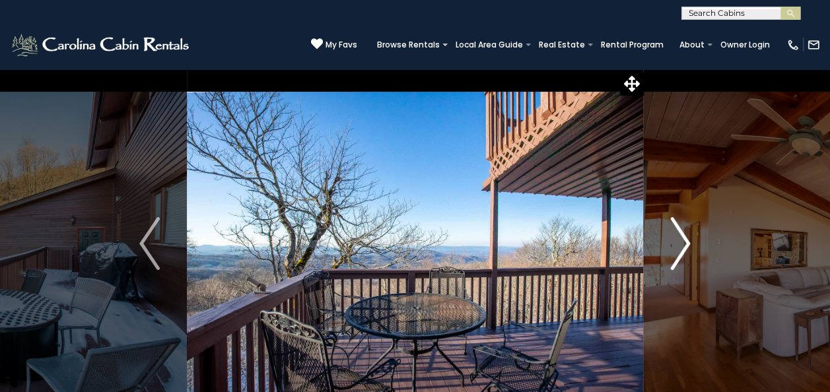
click at [684, 254] on img "Next" at bounding box center [681, 243] width 20 height 53
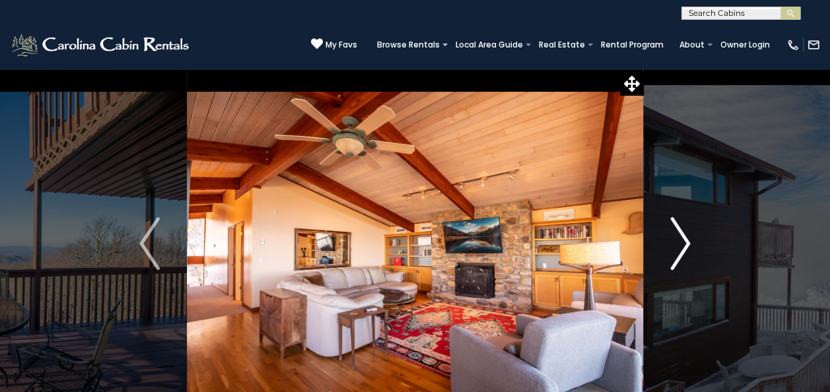
click at [684, 254] on img "Next" at bounding box center [681, 243] width 20 height 53
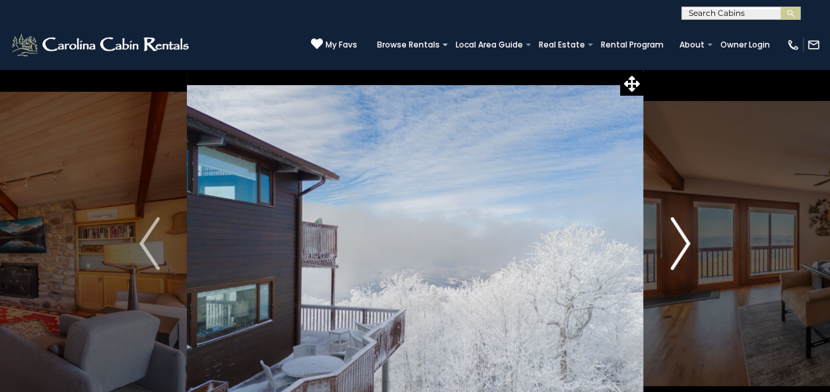
click at [684, 254] on img "Next" at bounding box center [681, 243] width 20 height 53
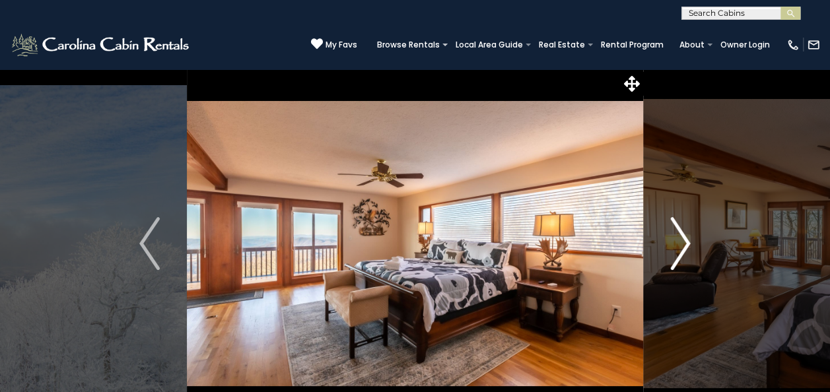
click at [684, 254] on img "Next" at bounding box center [681, 243] width 20 height 53
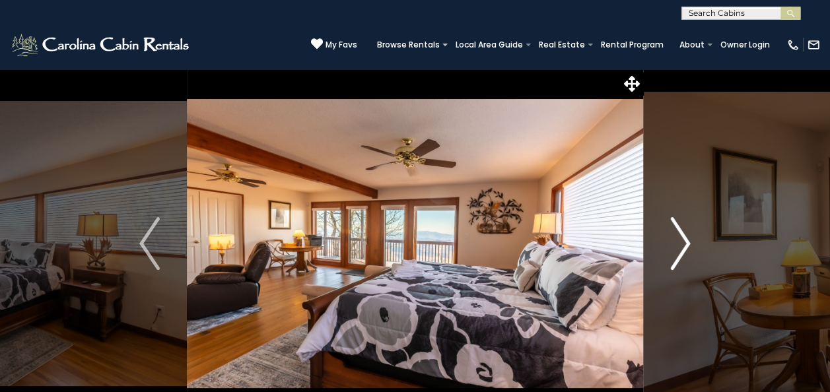
click at [684, 254] on img "Next" at bounding box center [681, 243] width 20 height 53
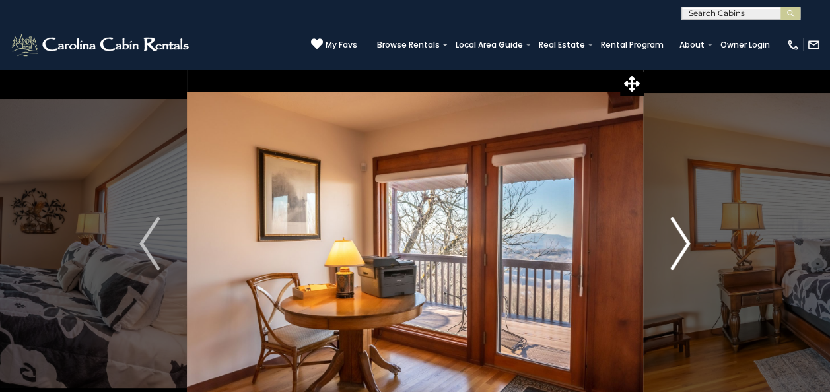
click at [684, 254] on img "Next" at bounding box center [681, 243] width 20 height 53
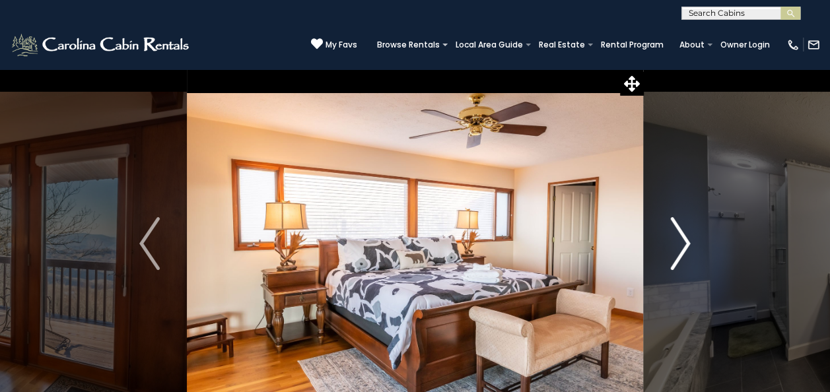
click at [684, 254] on img "Next" at bounding box center [681, 243] width 20 height 53
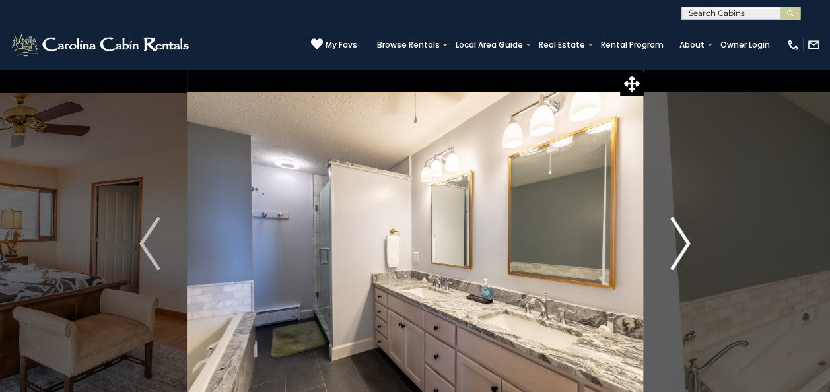
click at [686, 254] on img "Next" at bounding box center [681, 243] width 20 height 53
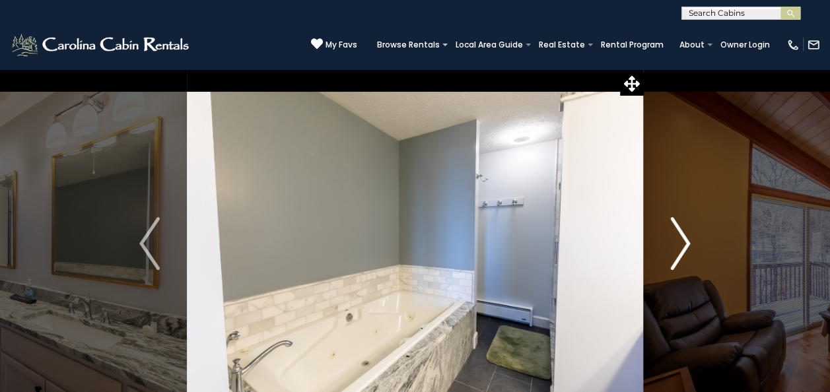
click at [678, 230] on img "Next" at bounding box center [681, 243] width 20 height 53
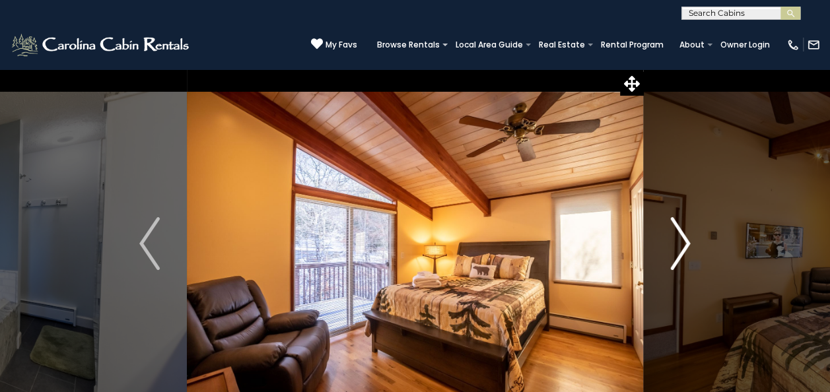
click at [678, 230] on img "Next" at bounding box center [681, 243] width 20 height 53
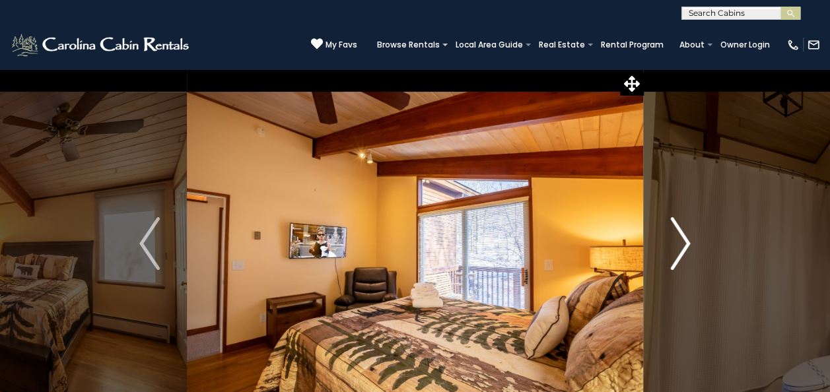
click at [678, 230] on img "Next" at bounding box center [681, 243] width 20 height 53
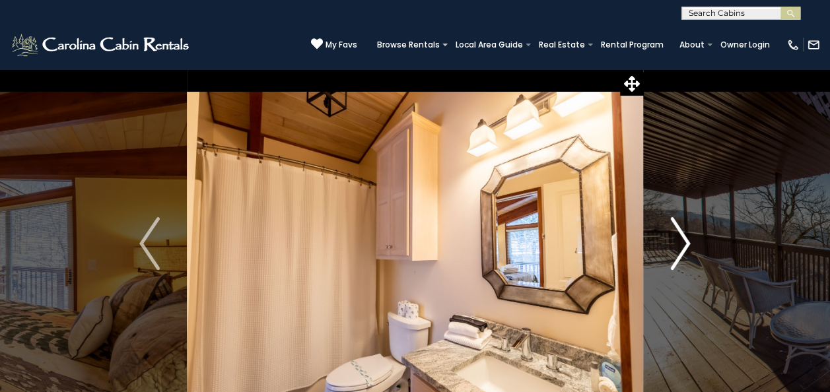
click at [678, 231] on img "Next" at bounding box center [681, 243] width 20 height 53
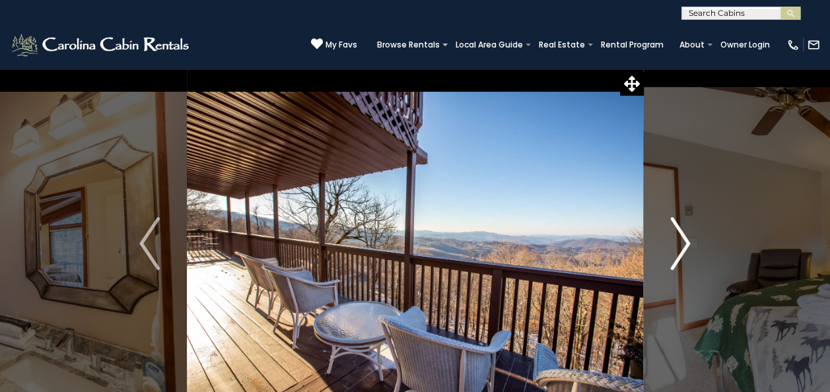
click at [678, 231] on img "Next" at bounding box center [681, 243] width 20 height 53
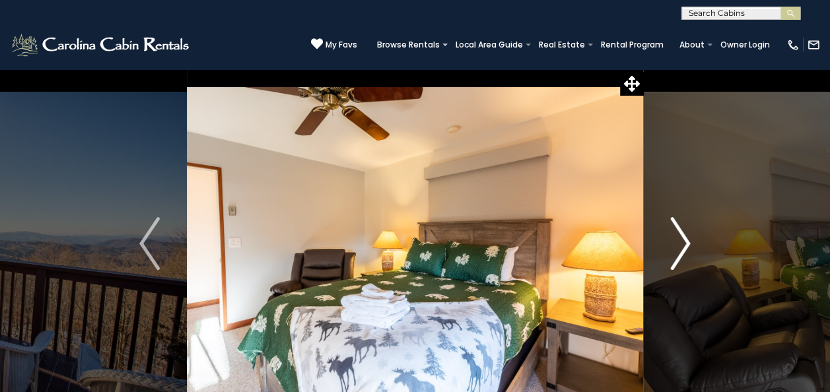
click at [678, 231] on img "Next" at bounding box center [681, 243] width 20 height 53
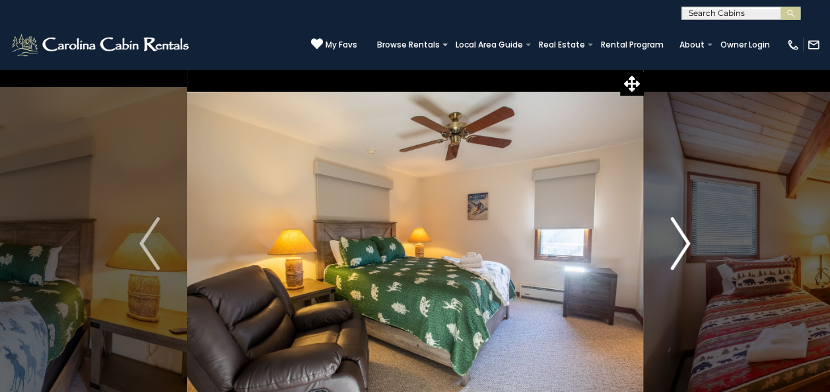
click at [678, 231] on img "Next" at bounding box center [681, 243] width 20 height 53
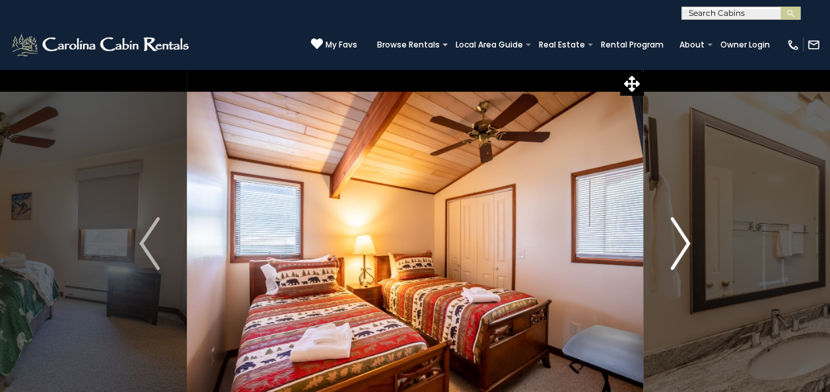
click at [678, 231] on img "Next" at bounding box center [681, 243] width 20 height 53
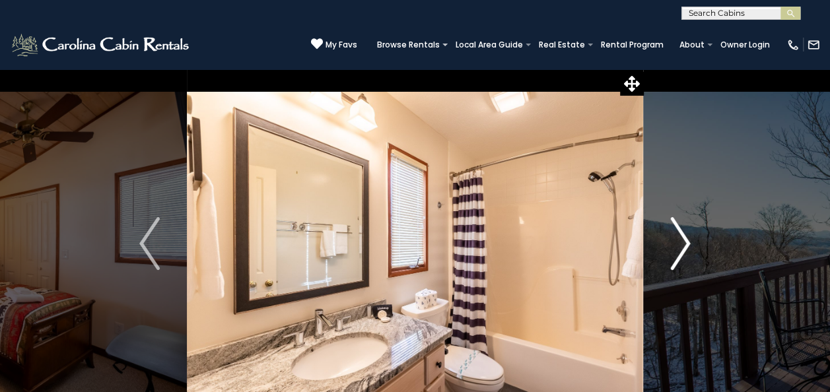
click at [678, 231] on img "Next" at bounding box center [681, 243] width 20 height 53
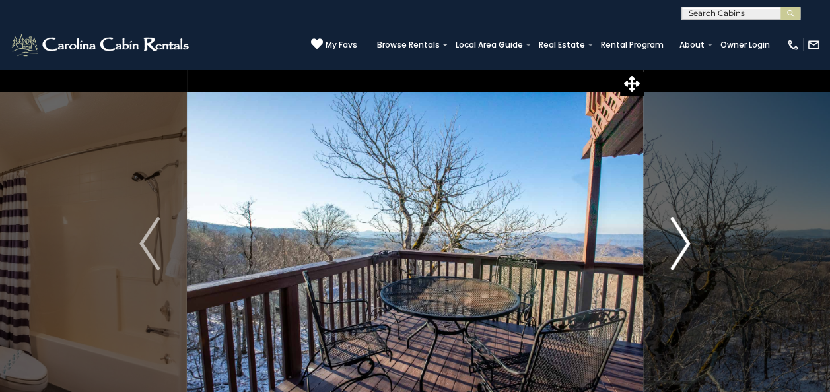
click at [678, 231] on img "Next" at bounding box center [681, 243] width 20 height 53
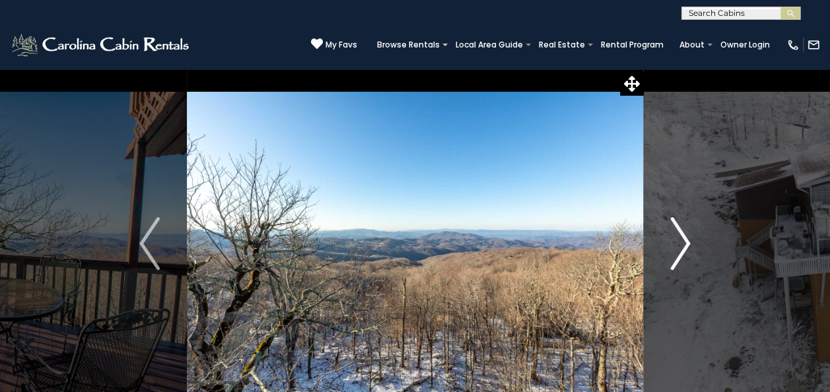
click at [678, 231] on img "Next" at bounding box center [681, 243] width 20 height 53
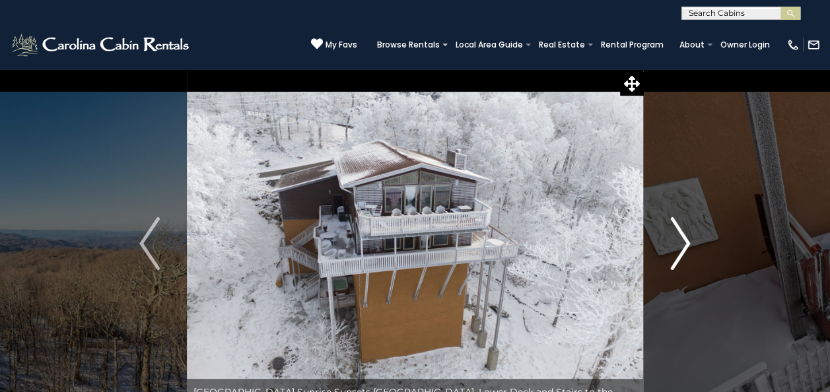
click at [678, 231] on img "Next" at bounding box center [681, 243] width 20 height 53
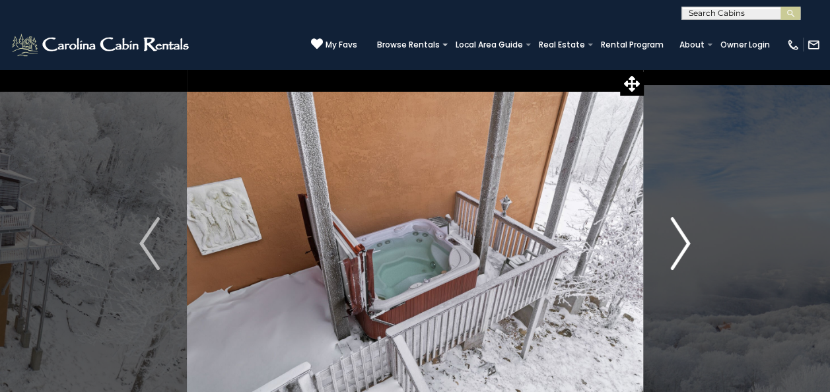
click at [678, 231] on img "Next" at bounding box center [681, 243] width 20 height 53
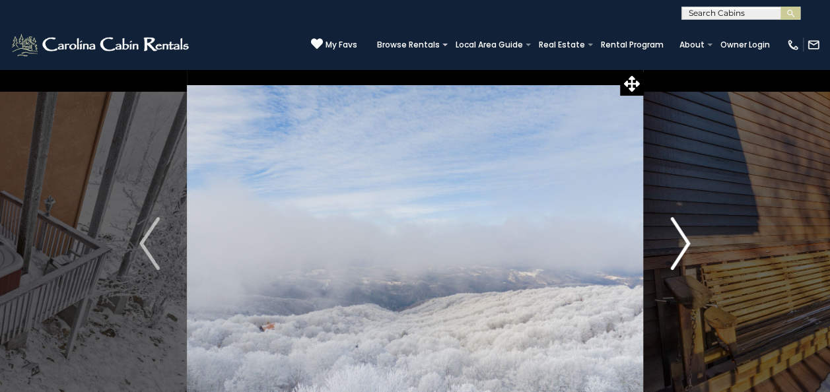
click at [678, 231] on img "Next" at bounding box center [681, 243] width 20 height 53
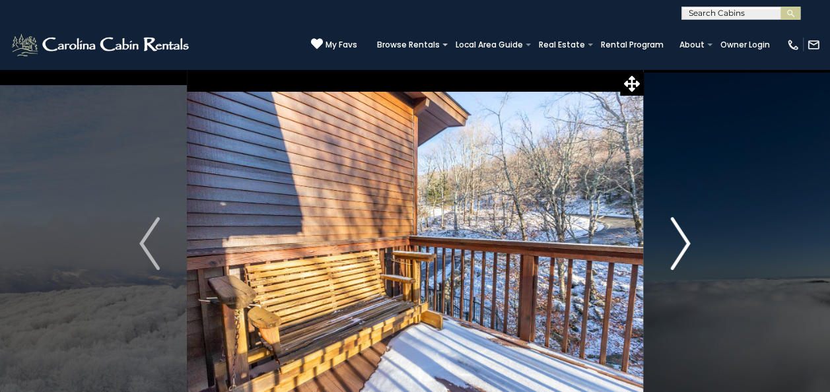
click at [678, 231] on img "Next" at bounding box center [681, 243] width 20 height 53
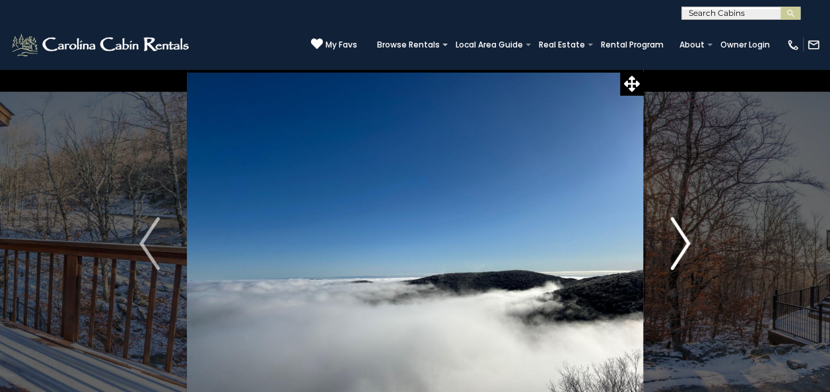
click at [678, 231] on img "Next" at bounding box center [681, 243] width 20 height 53
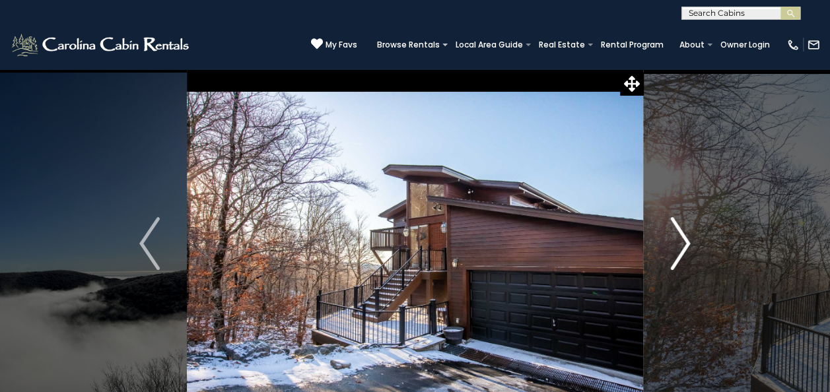
click at [678, 231] on img "Next" at bounding box center [681, 243] width 20 height 53
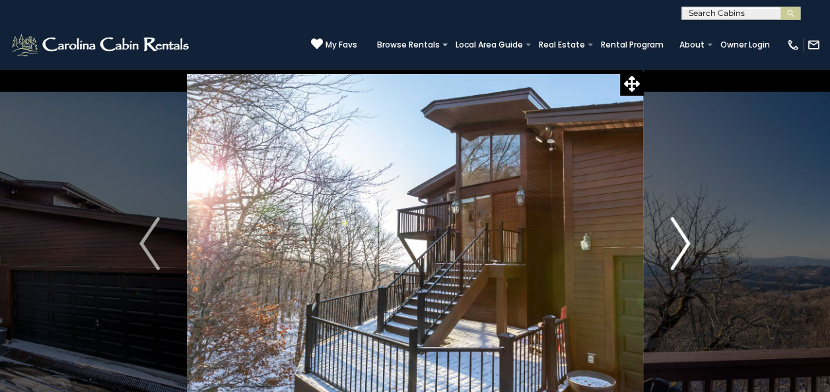
click at [678, 231] on img "Next" at bounding box center [681, 243] width 20 height 53
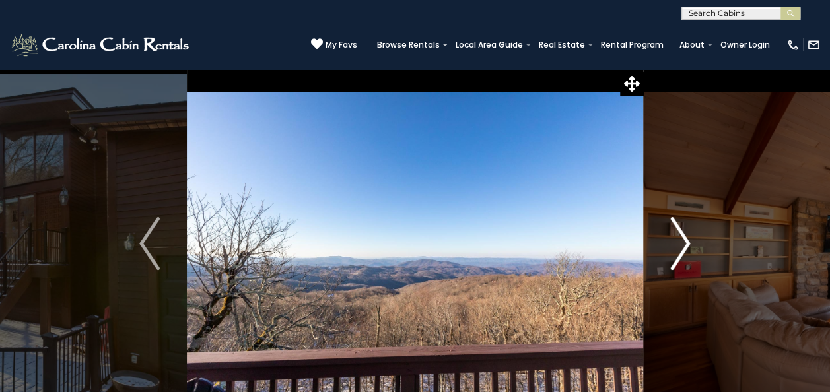
click at [678, 231] on img "Next" at bounding box center [681, 243] width 20 height 53
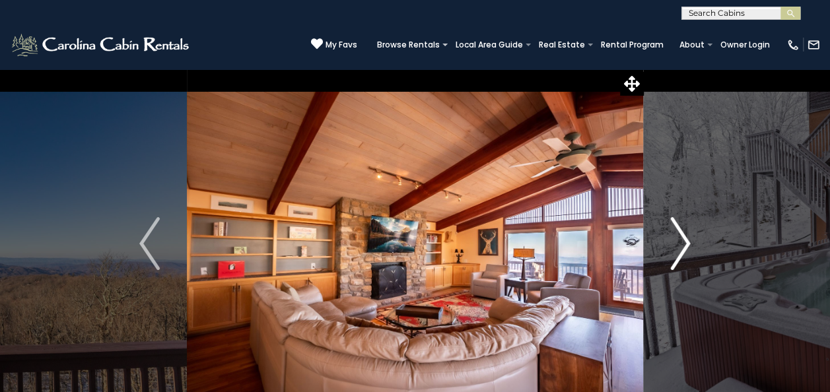
click at [678, 231] on img "Next" at bounding box center [681, 243] width 20 height 53
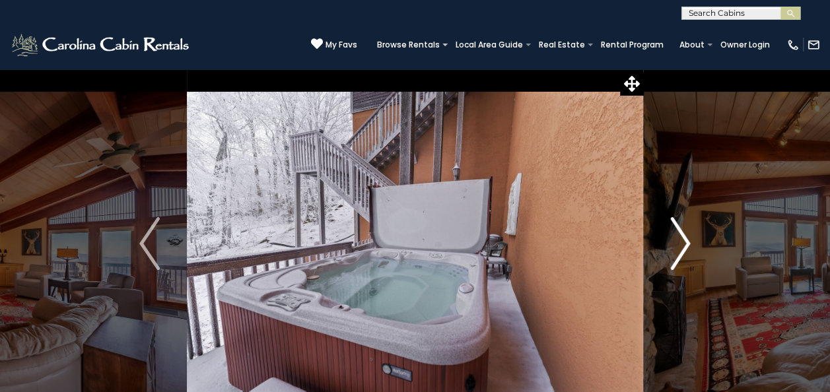
click at [678, 231] on img "Next" at bounding box center [681, 243] width 20 height 53
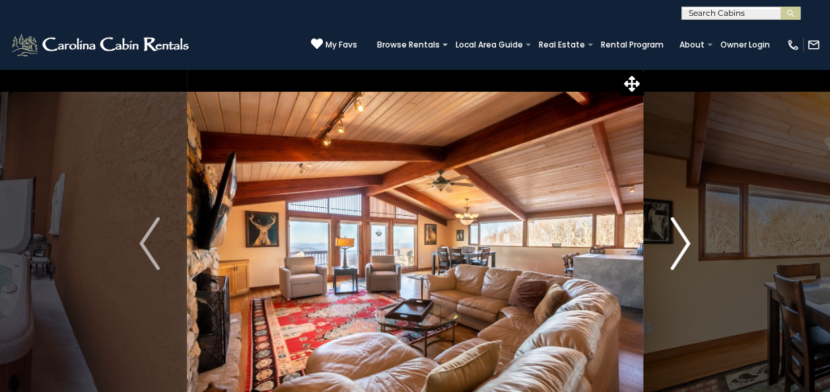
click at [678, 231] on img "Next" at bounding box center [681, 243] width 20 height 53
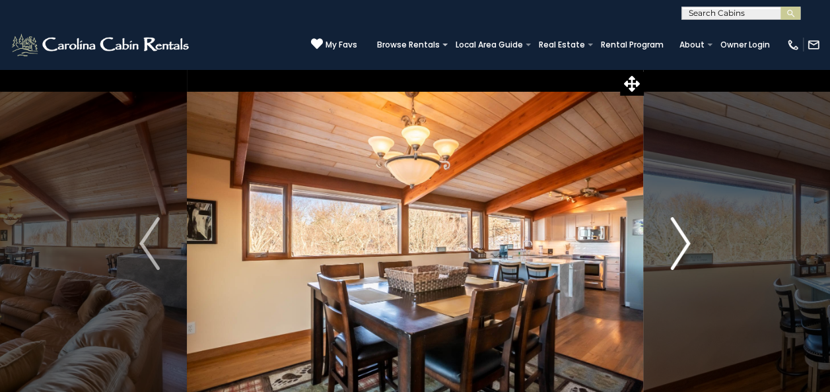
click at [678, 231] on img "Next" at bounding box center [681, 243] width 20 height 53
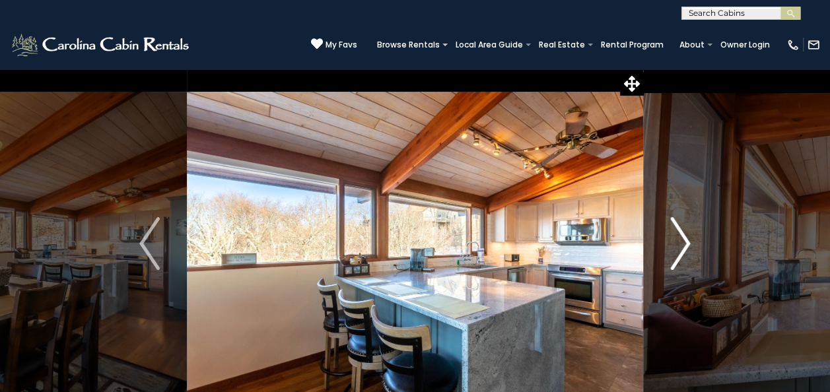
click at [678, 231] on img "Next" at bounding box center [681, 243] width 20 height 53
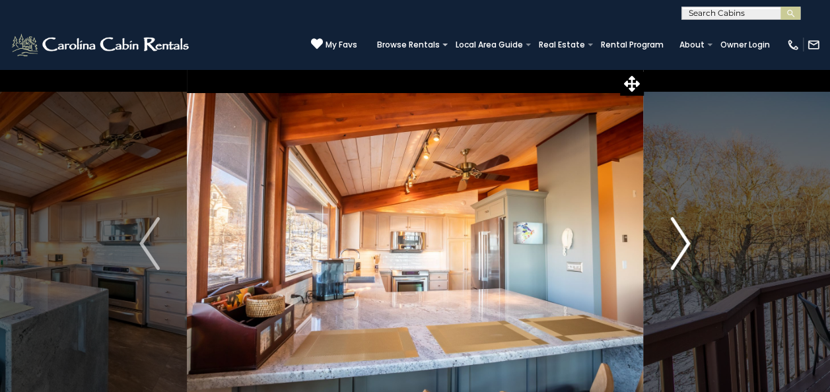
click at [678, 231] on img "Next" at bounding box center [681, 243] width 20 height 53
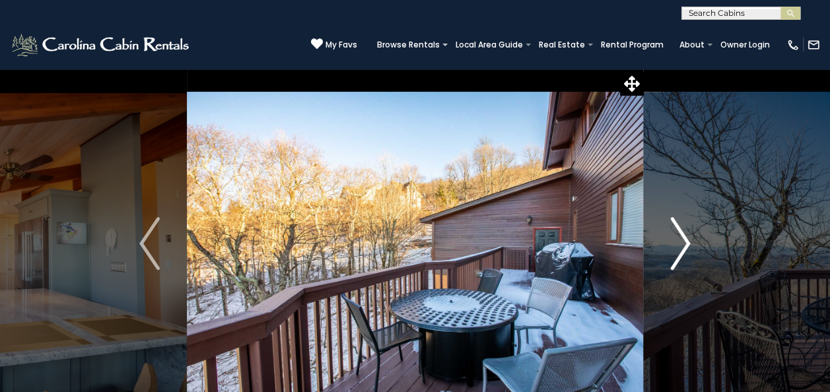
click at [678, 231] on img "Next" at bounding box center [681, 243] width 20 height 53
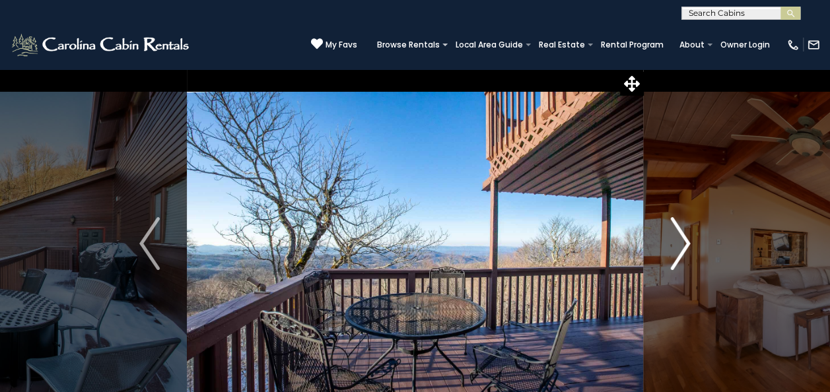
click at [682, 234] on img "Next" at bounding box center [681, 243] width 20 height 53
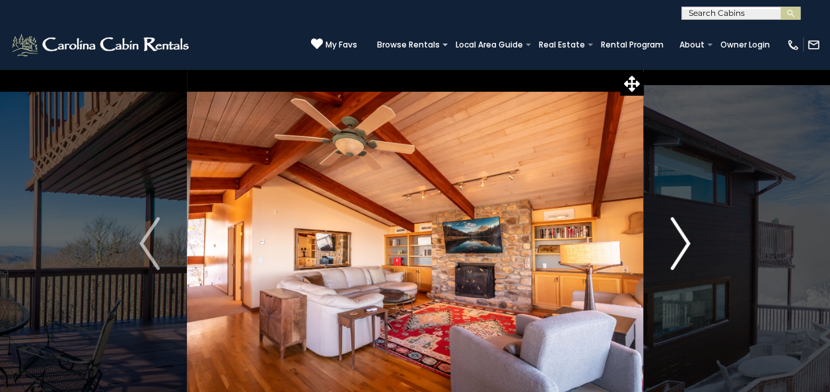
click at [682, 234] on img "Next" at bounding box center [681, 243] width 20 height 53
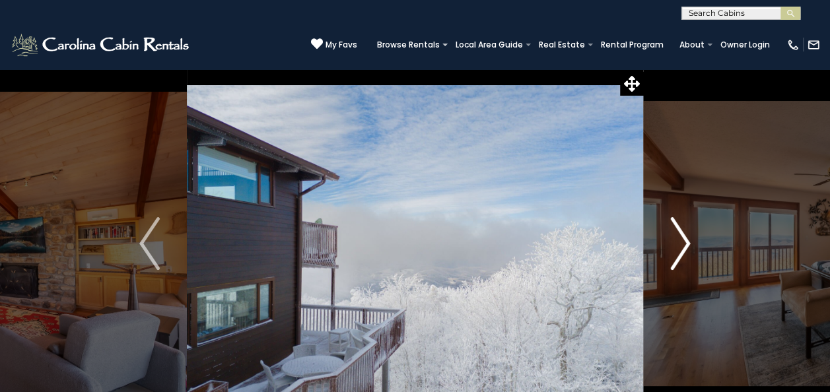
click at [682, 234] on img "Next" at bounding box center [681, 243] width 20 height 53
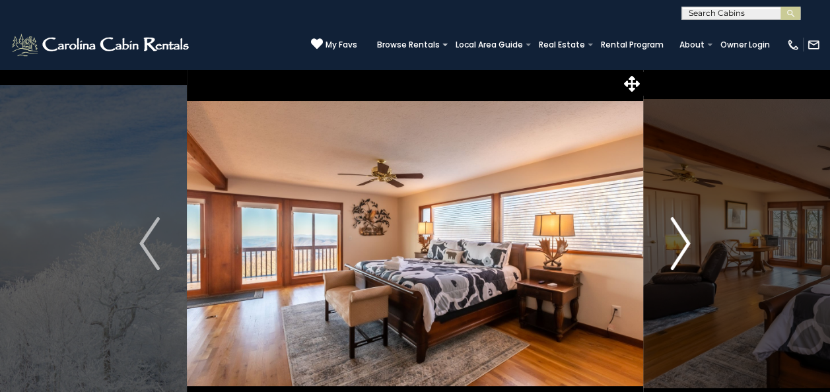
click at [682, 234] on img "Next" at bounding box center [681, 243] width 20 height 53
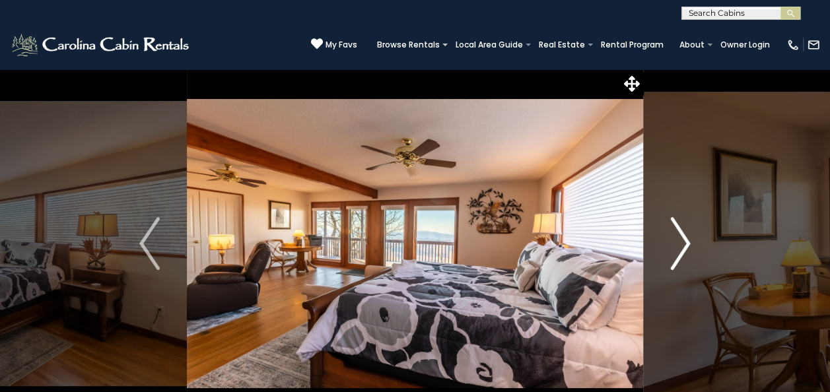
click at [683, 234] on img "Next" at bounding box center [681, 243] width 20 height 53
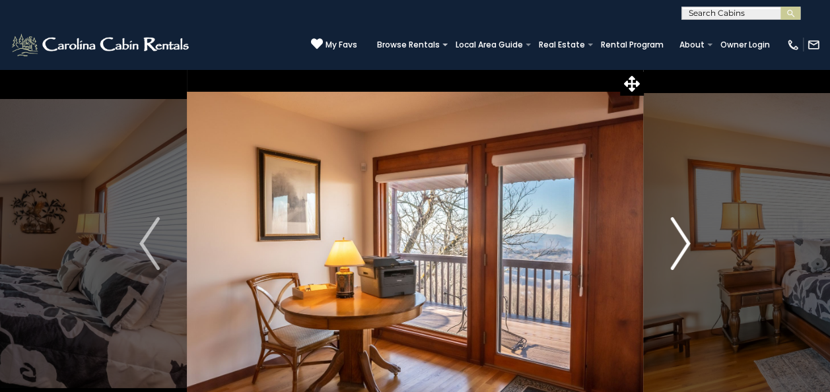
click at [684, 234] on img "Next" at bounding box center [681, 243] width 20 height 53
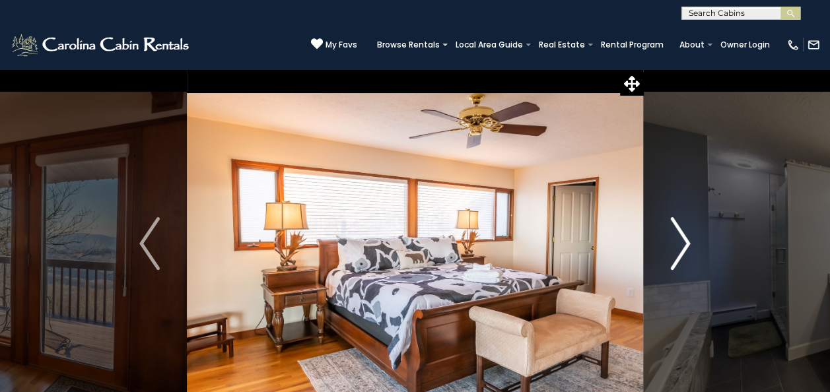
click at [684, 234] on img "Next" at bounding box center [681, 243] width 20 height 53
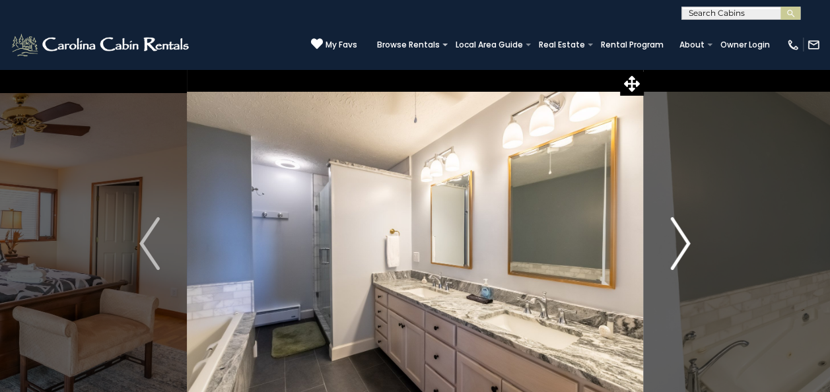
click at [684, 234] on img "Next" at bounding box center [681, 243] width 20 height 53
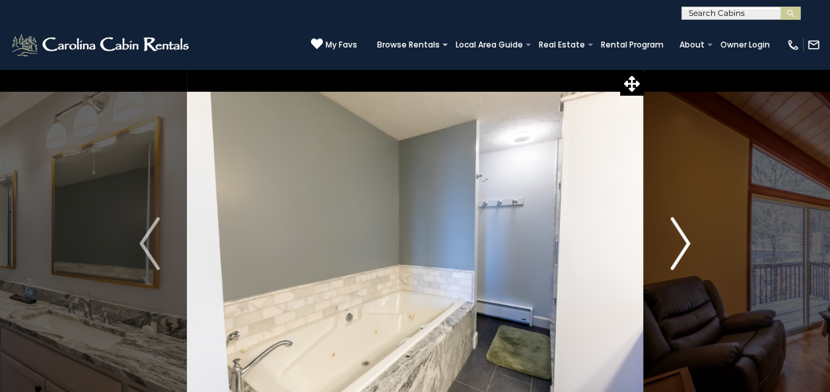
click at [687, 235] on img "Next" at bounding box center [681, 243] width 20 height 53
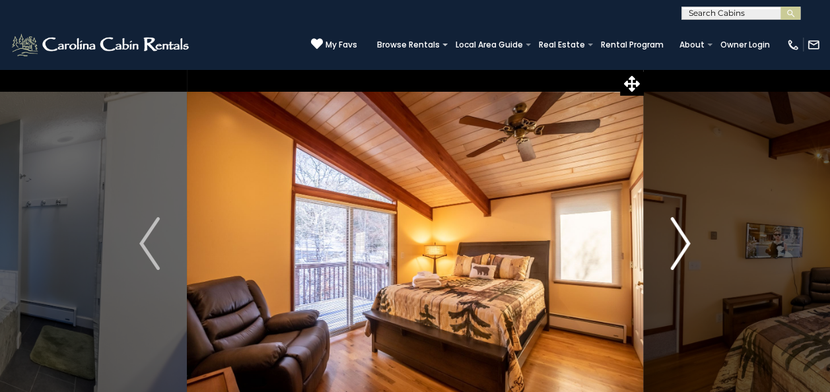
click at [683, 240] on img "Next" at bounding box center [681, 243] width 20 height 53
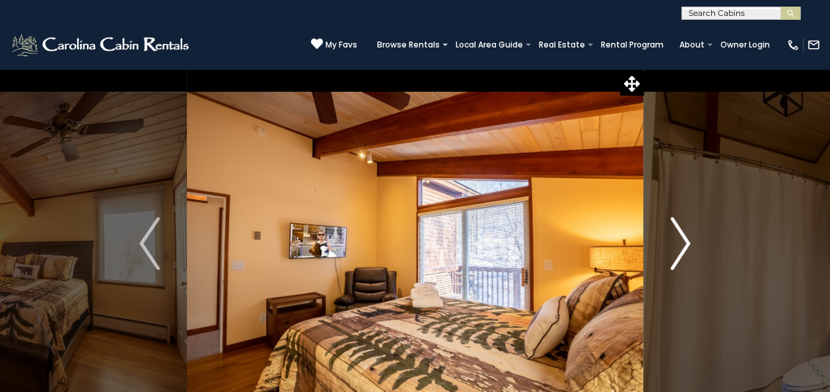
click at [682, 243] on img "Next" at bounding box center [681, 243] width 20 height 53
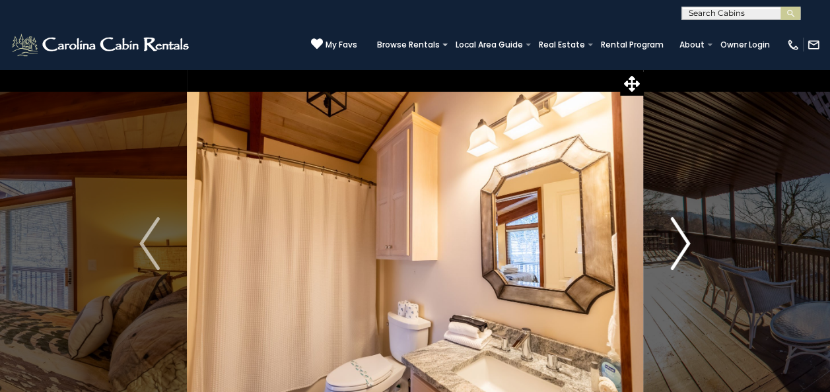
click at [685, 242] on img "Next" at bounding box center [681, 243] width 20 height 53
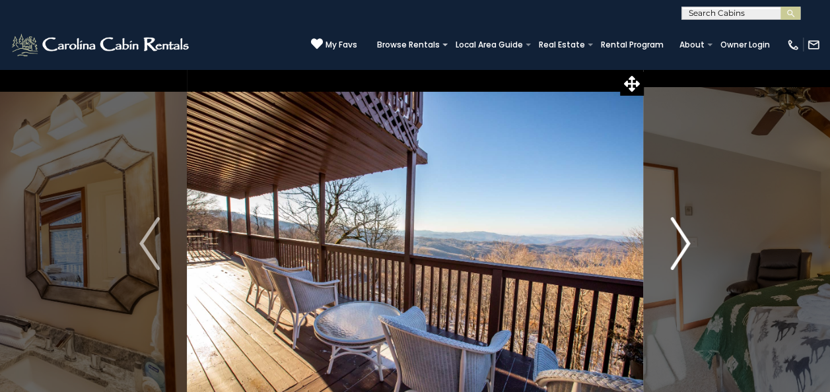
click at [685, 242] on img "Next" at bounding box center [681, 243] width 20 height 53
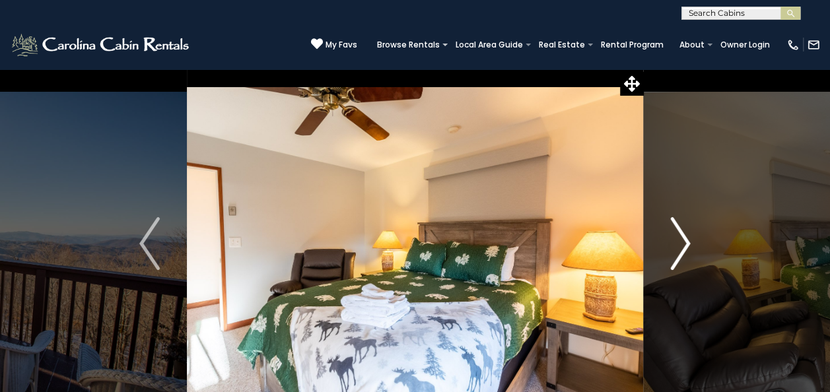
click at [685, 242] on img "Next" at bounding box center [681, 243] width 20 height 53
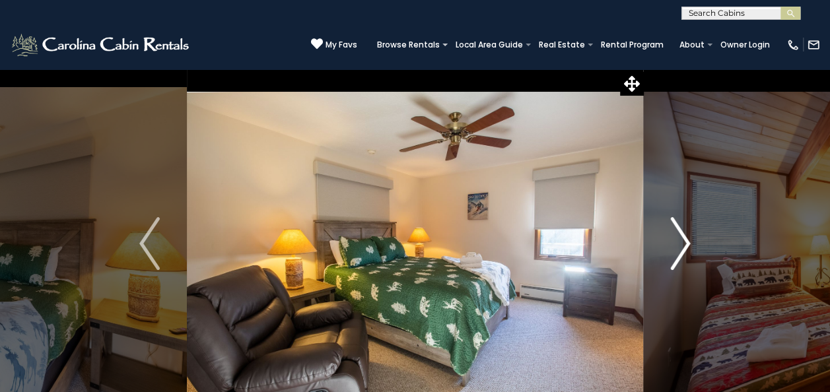
click at [685, 242] on img "Next" at bounding box center [681, 243] width 20 height 53
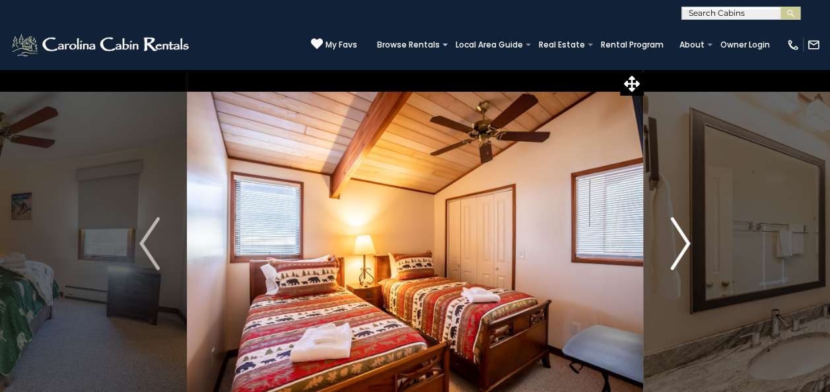
click at [685, 242] on img "Next" at bounding box center [681, 243] width 20 height 53
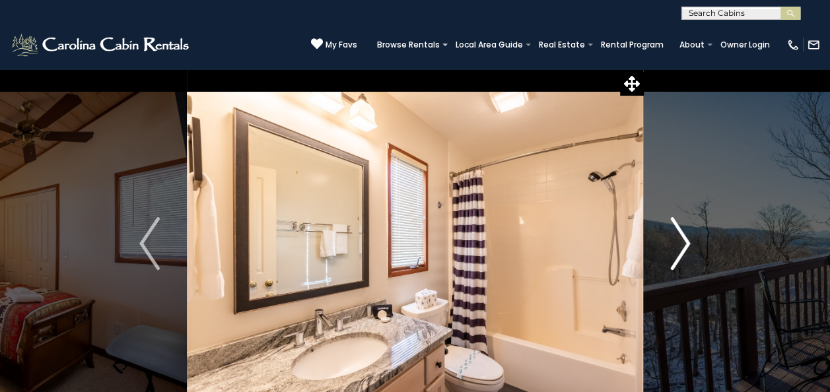
click at [685, 242] on img "Next" at bounding box center [681, 243] width 20 height 53
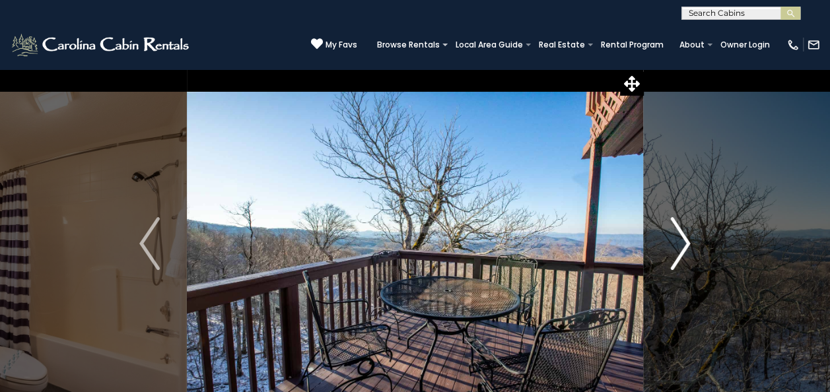
click at [686, 243] on img "Next" at bounding box center [681, 243] width 20 height 53
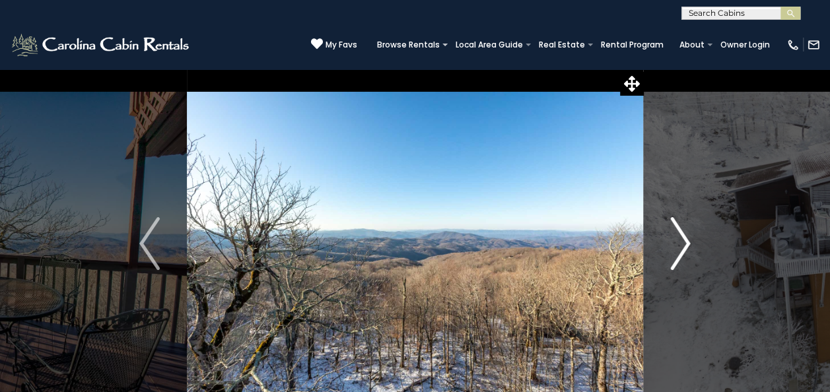
click at [682, 244] on img "Next" at bounding box center [681, 243] width 20 height 53
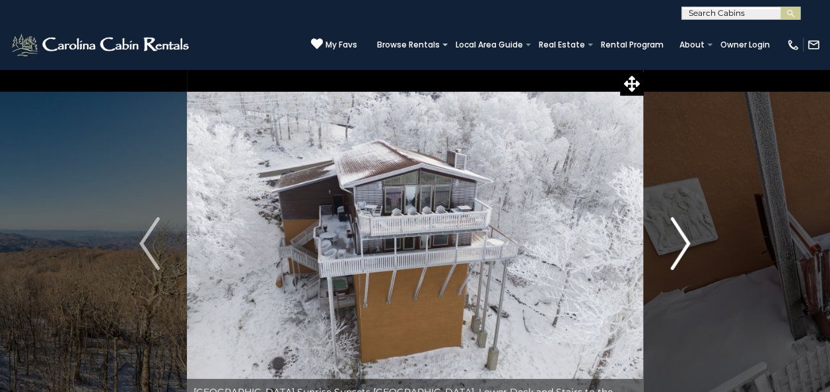
click at [682, 244] on img "Next" at bounding box center [681, 243] width 20 height 53
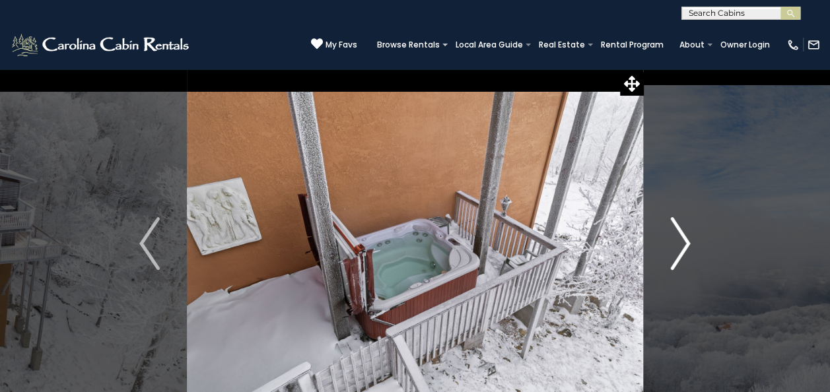
click at [679, 246] on img "Next" at bounding box center [681, 243] width 20 height 53
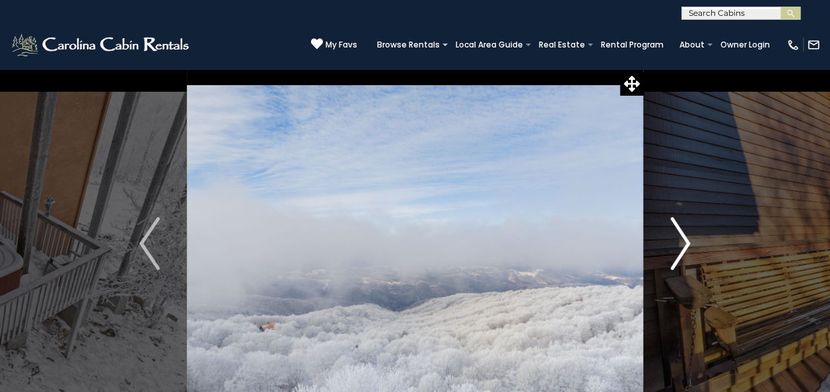
click at [680, 246] on img "Next" at bounding box center [681, 243] width 20 height 53
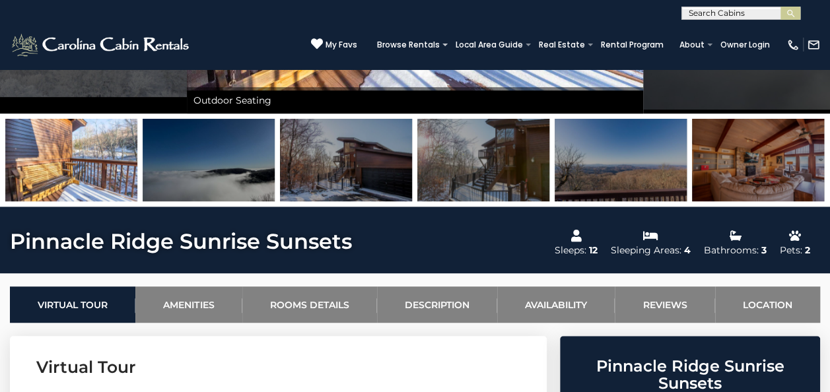
scroll to position [308, 0]
